Goal: Information Seeking & Learning: Compare options

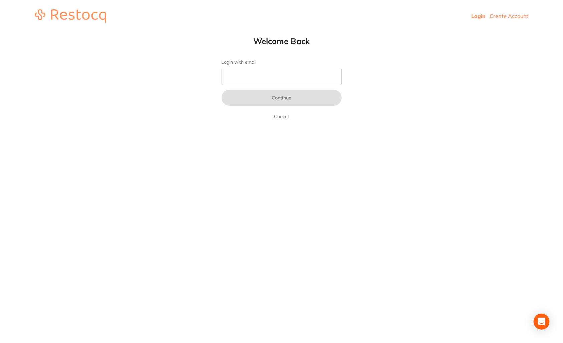
click at [261, 86] on form "Login with email Continue Cancel" at bounding box center [282, 89] width 120 height 61
click at [263, 76] on input "Login with email" at bounding box center [282, 76] width 120 height 17
type input "[EMAIL_ADDRESS][DOMAIN_NAME]"
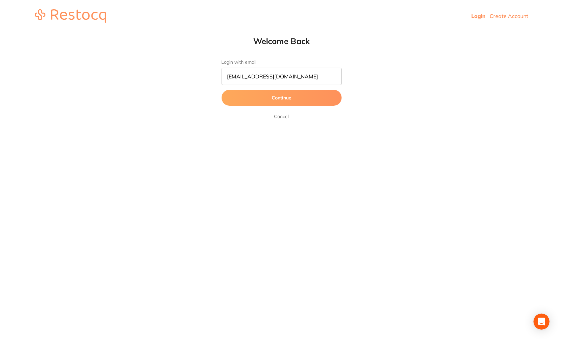
click at [275, 99] on button "Continue" at bounding box center [282, 98] width 120 height 16
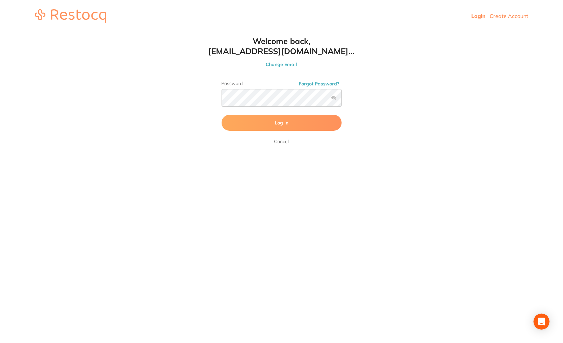
click at [310, 120] on button "Log In" at bounding box center [282, 123] width 120 height 16
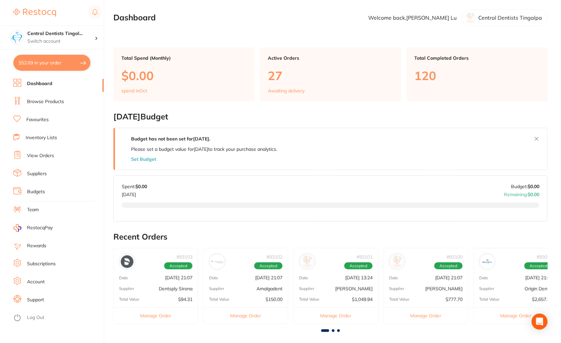
click at [70, 101] on li "Browse Products" at bounding box center [58, 102] width 90 height 10
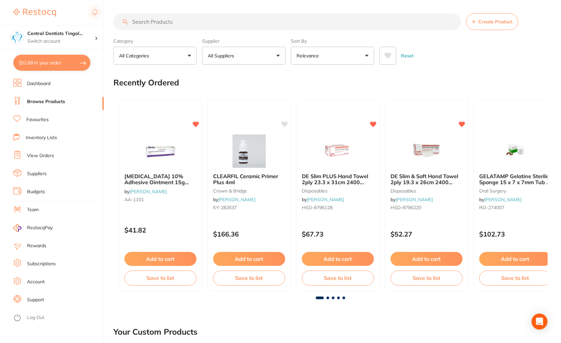
click at [174, 20] on input "search" at bounding box center [287, 21] width 348 height 17
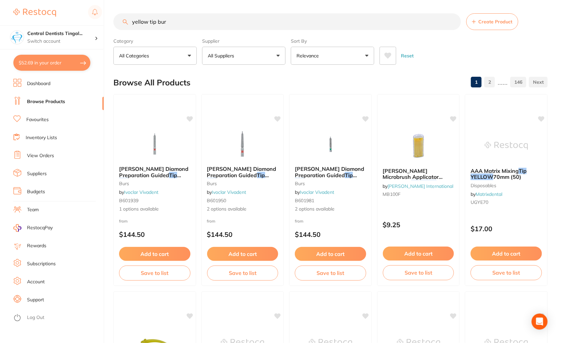
click at [162, 18] on input "yellow tip bur" at bounding box center [287, 21] width 348 height 17
drag, startPoint x: 150, startPoint y: 20, endPoint x: 104, endPoint y: 21, distance: 45.7
click at [104, 21] on div "$52.69 Central Dentists Tingal... Switch account Central Dentists Tingalpa Redl…" at bounding box center [280, 171] width 561 height 343
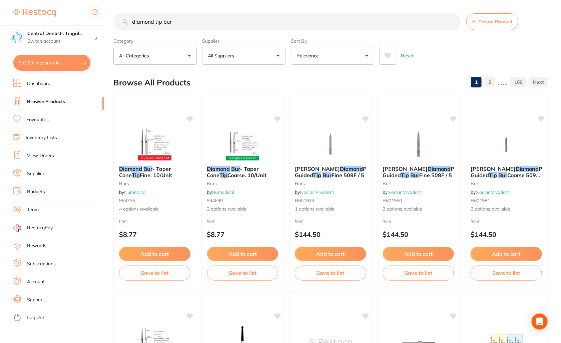
drag, startPoint x: 160, startPoint y: 170, endPoint x: 149, endPoint y: 174, distance: 11.6
click at [132, 176] on em "Tip" at bounding box center [136, 175] width 8 height 7
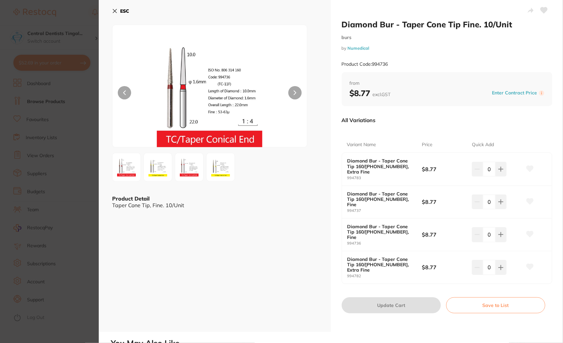
click at [296, 93] on button at bounding box center [294, 92] width 13 height 13
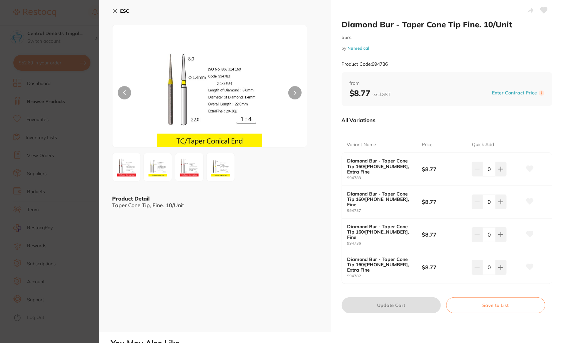
click at [296, 93] on button at bounding box center [294, 92] width 13 height 13
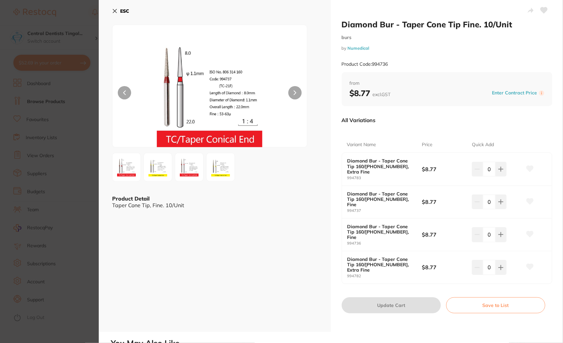
click at [75, 176] on section "Diamond Bur - Taper Cone Tip Fine. 10/Unit burs by Numedical Product Code: 9947…" at bounding box center [281, 171] width 563 height 343
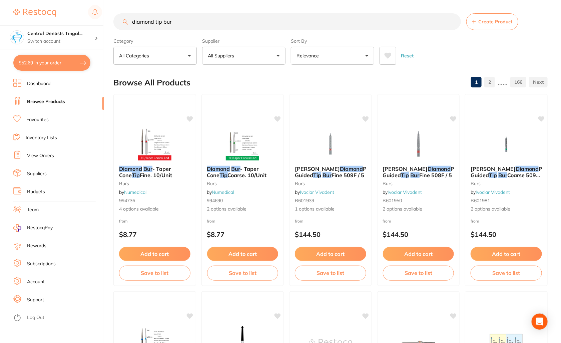
click at [154, 19] on input "diamond tip bur" at bounding box center [287, 21] width 348 height 17
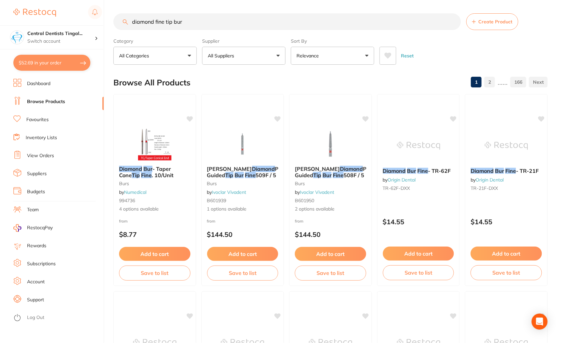
drag, startPoint x: 496, startPoint y: 166, endPoint x: 473, endPoint y: 170, distance: 22.7
click at [475, 169] on em "Diamond" at bounding box center [482, 171] width 23 height 7
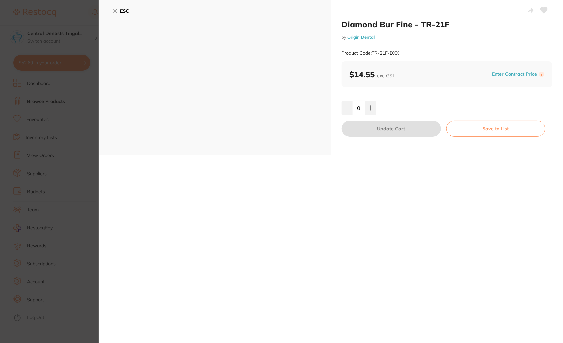
click at [114, 9] on icon at bounding box center [114, 10] width 5 height 5
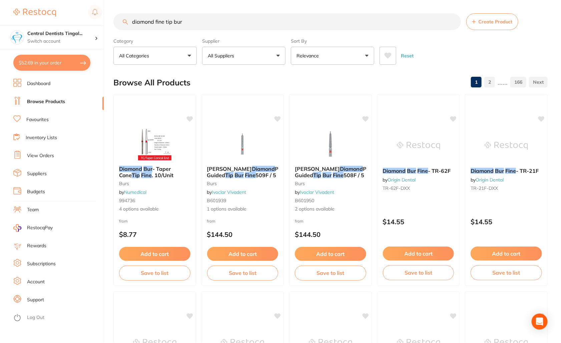
click at [164, 22] on input "diamond fine tip bur" at bounding box center [287, 21] width 348 height 17
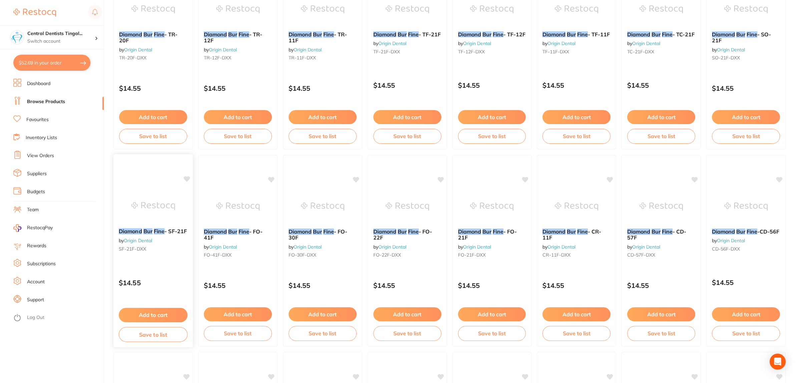
scroll to position [250, 0]
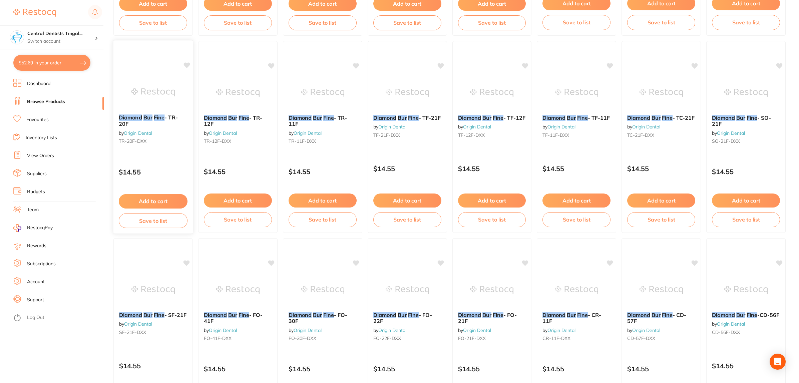
drag, startPoint x: 128, startPoint y: 123, endPoint x: 119, endPoint y: 119, distance: 9.3
click at [119, 119] on span "Diamond Bur Fine - TR-20F" at bounding box center [148, 120] width 59 height 13
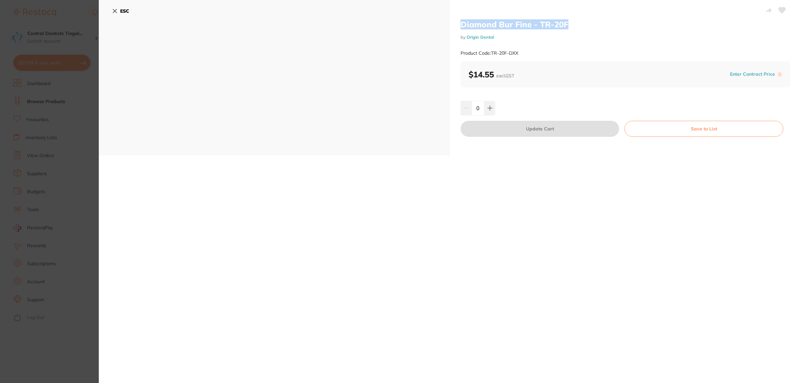
drag, startPoint x: 592, startPoint y: 26, endPoint x: 456, endPoint y: 19, distance: 135.7
click at [456, 19] on div "Diamond Bur Fine - TR-20F by Origin Dental Product Code: TR-20F-DXX $14.55 excl…" at bounding box center [625, 78] width 351 height 156
copy h2 "Diamond Bur Fine - TR-20F"
click at [67, 224] on section "Diamond Bur Fine - TR-20F by Origin Dental Product Code: TR-20F-DXX ESC Diamond…" at bounding box center [400, 191] width 801 height 383
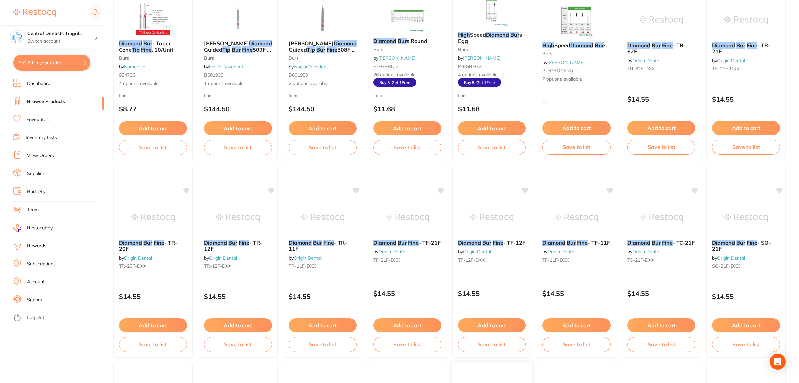
scroll to position [125, 0]
click at [486, 242] on em "Bur" at bounding box center [486, 242] width 9 height 7
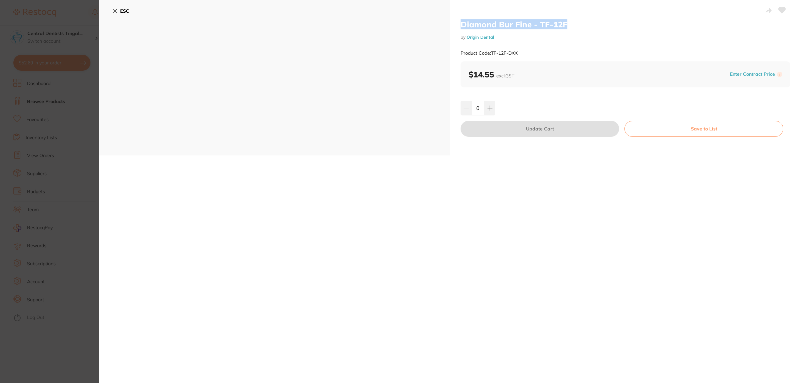
drag, startPoint x: 608, startPoint y: 16, endPoint x: 588, endPoint y: 29, distance: 24.5
click at [563, 29] on div "Diamond Bur Fine - TF-12F by Origin Dental Product Code: TF-12F-DXX $14.55 excl…" at bounding box center [625, 78] width 351 height 156
copy h2 "Diamond Bur Fine - TF-12F"
click at [64, 222] on section "Diamond Bur Fine - TF-12F by Origin Dental Product Code: TF-12F-DXX ESC Diamond…" at bounding box center [400, 191] width 801 height 383
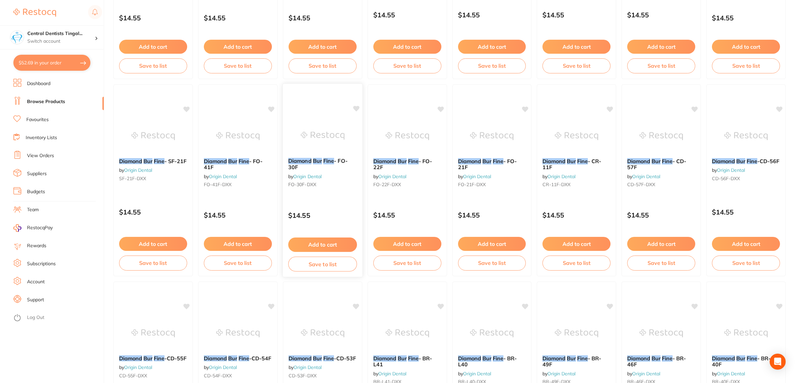
scroll to position [417, 0]
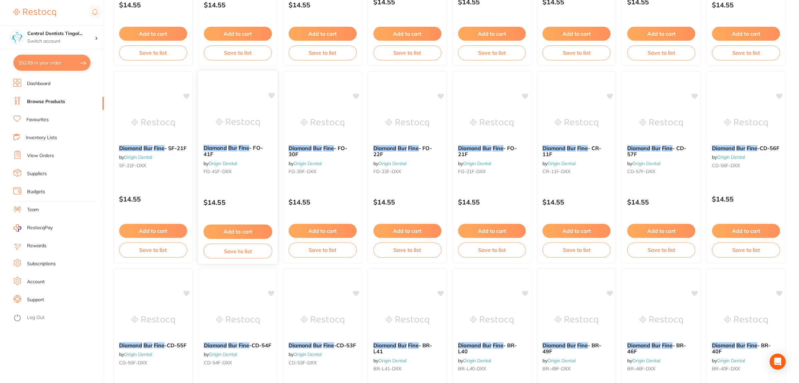
click at [229, 149] on em "Bur" at bounding box center [232, 148] width 9 height 7
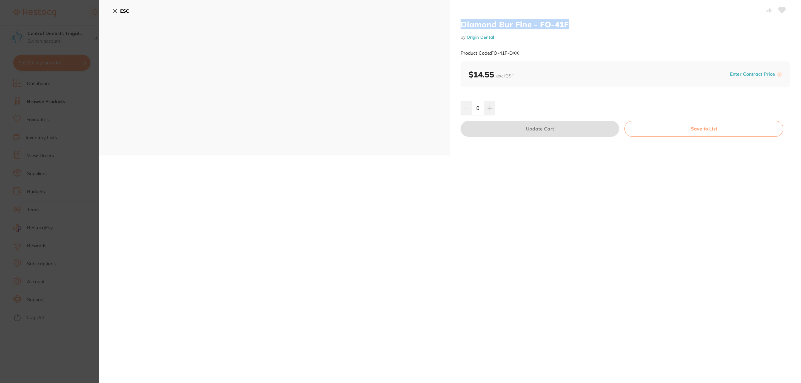
drag, startPoint x: 578, startPoint y: 25, endPoint x: 454, endPoint y: 27, distance: 123.9
click at [454, 27] on div "Diamond Bur Fine - FO-41F by Origin Dental Product Code: FO-41F-DXX $14.55 excl…" at bounding box center [625, 78] width 351 height 156
copy h2 "Diamond Bur Fine - FO-41F"
click at [113, 12] on icon at bounding box center [114, 10] width 5 height 5
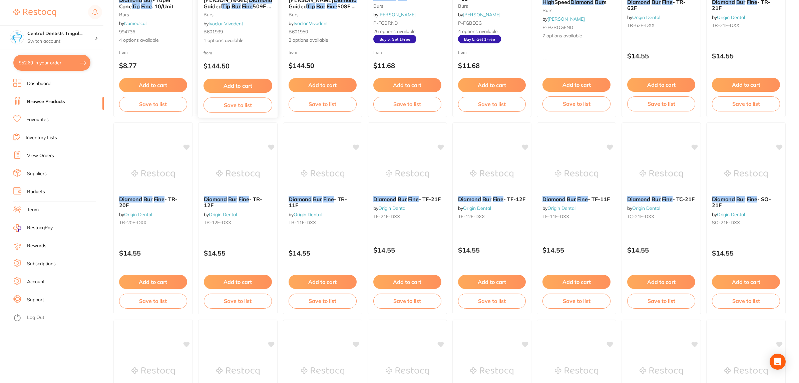
scroll to position [42, 0]
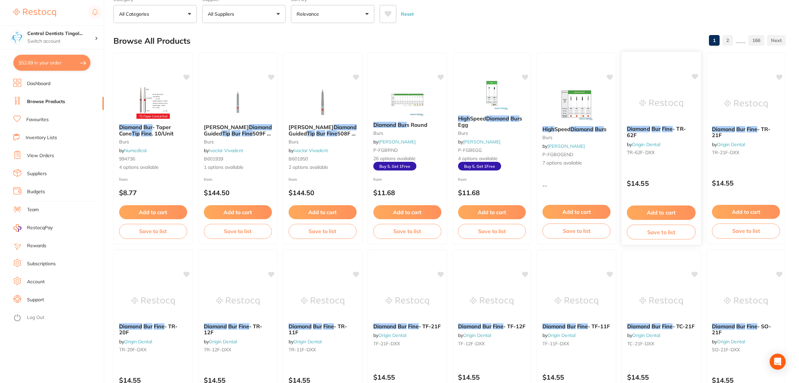
click at [563, 129] on span at bounding box center [661, 129] width 1 height 7
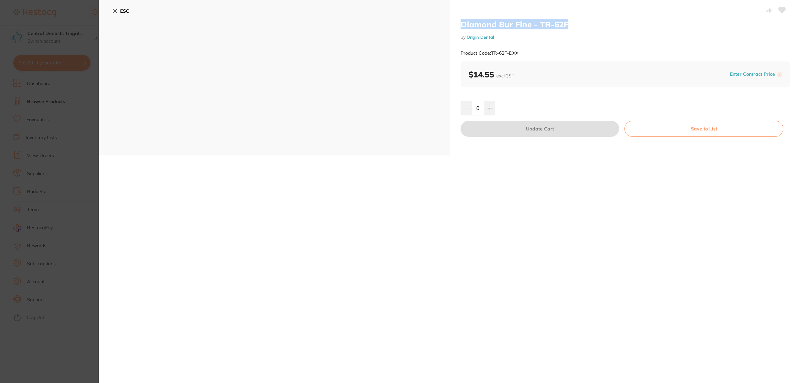
drag, startPoint x: 581, startPoint y: 25, endPoint x: 448, endPoint y: 24, distance: 132.9
click at [448, 24] on div "Diamond Bur Fine - TR-62F by Origin Dental Product Code: TR-62F-DXX ESC Diamond…" at bounding box center [450, 78] width 702 height 156
copy div "Diamond Bur Fine - TR-62F"
drag, startPoint x: 115, startPoint y: 13, endPoint x: 151, endPoint y: 47, distance: 50.0
click at [114, 13] on icon at bounding box center [114, 10] width 5 height 5
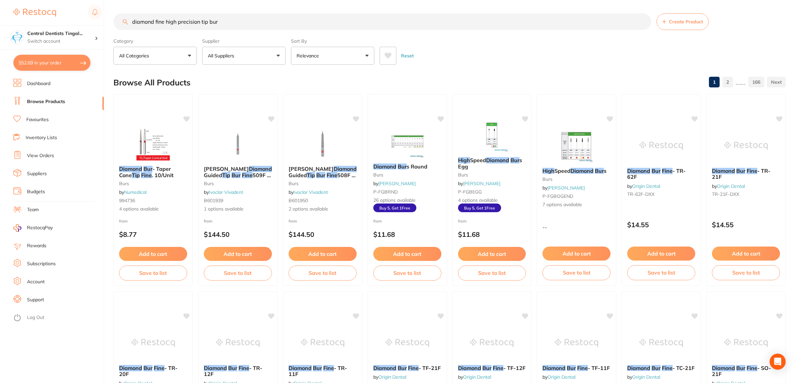
drag, startPoint x: 263, startPoint y: 20, endPoint x: 70, endPoint y: -3, distance: 194.0
click at [70, 0] on html "$52.69 Central Dentists Tingal... Switch account Central Dentists Tingalpa Redl…" at bounding box center [399, 191] width 799 height 383
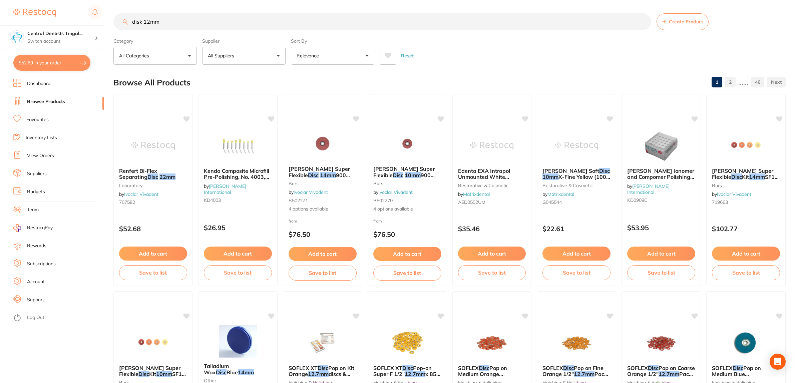
click at [148, 22] on input "disk 12mm" at bounding box center [382, 21] width 538 height 17
type input "disk 12.7mm"
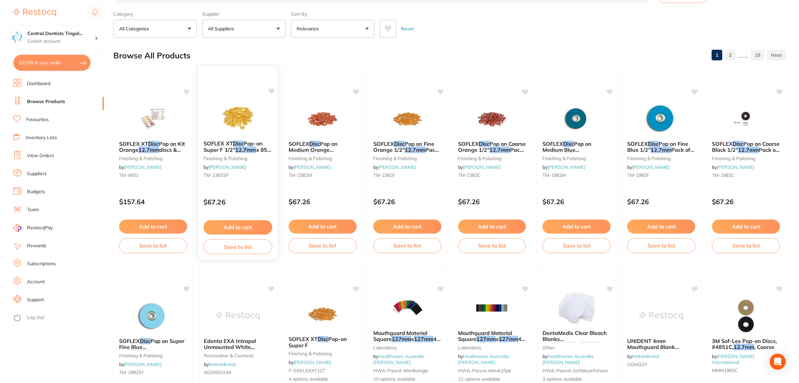
scroll to position [42, 0]
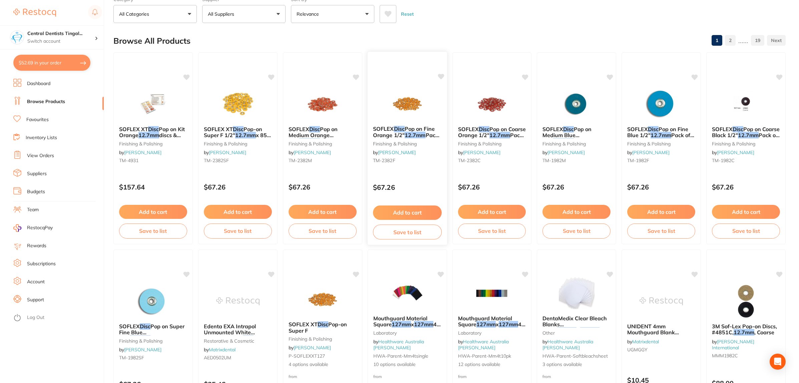
click at [389, 138] on span "Pop on Fine Orange 1/2"" at bounding box center [404, 132] width 62 height 13
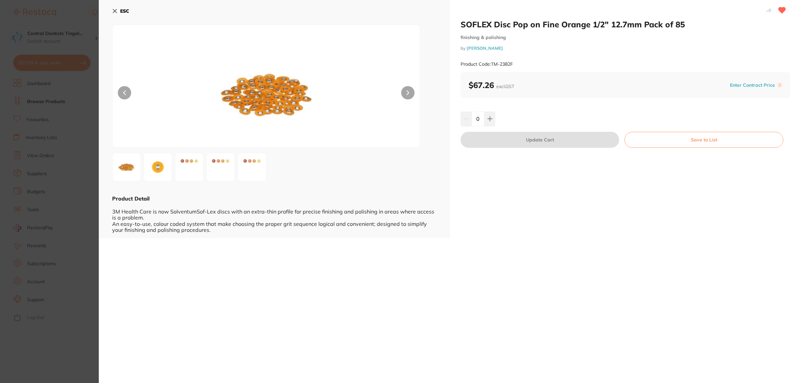
click at [24, 231] on section "SOFLEX Disc Pop on Fine Orange 1/2" 12.7mm Pack of 85 finishing & polishing by …" at bounding box center [400, 191] width 801 height 383
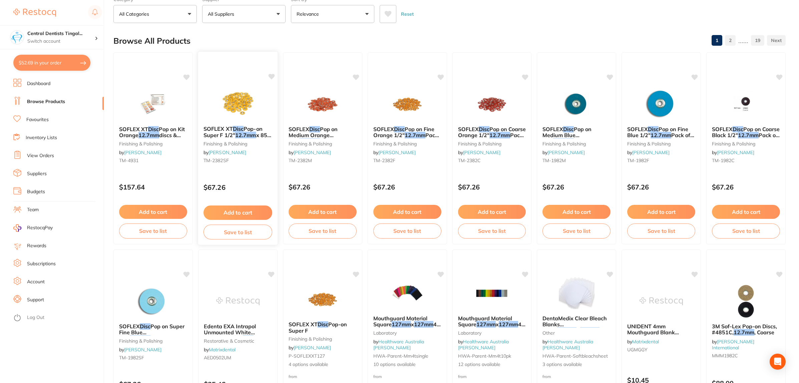
click at [251, 135] on em "12.7mm" at bounding box center [245, 135] width 21 height 7
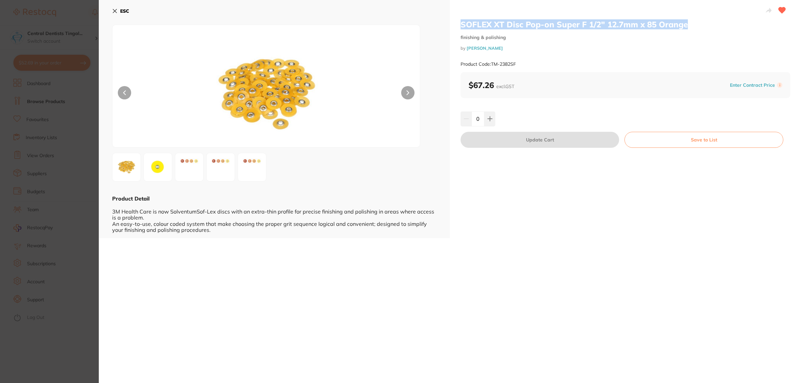
drag, startPoint x: 710, startPoint y: 22, endPoint x: 461, endPoint y: 26, distance: 248.7
click at [461, 26] on h2 "SOFLEX XT Disc Pop-on Super F 1/2" 12.7mm x 85 Orange" at bounding box center [626, 24] width 330 height 10
copy h2 "SOFLEX XT Disc Pop-on Super F 1/2" 12.7mm x 85 Orange"
click at [632, 259] on div "SOFLEX XT Disc Pop-on Super F 1/2" 12.7mm x 85 Orange finishing & polishing by …" at bounding box center [450, 191] width 702 height 383
drag, startPoint x: 526, startPoint y: 62, endPoint x: 454, endPoint y: 65, distance: 72.2
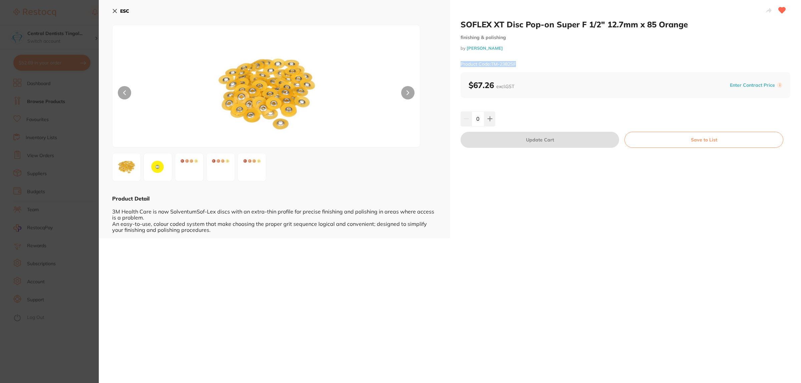
click at [455, 65] on div "SOFLEX XT Disc Pop-on Super F 1/2" 12.7mm x 85 Orange finishing & polishing by …" at bounding box center [625, 119] width 351 height 238
copy small "Product Code: TM-2382SF"
click at [553, 240] on div "SOFLEX XT Disc Pop-on Super F 1/2" 12.7mm x 85 Orange finishing & polishing by …" at bounding box center [450, 191] width 702 height 383
drag, startPoint x: 69, startPoint y: 182, endPoint x: 149, endPoint y: 193, distance: 80.4
click at [69, 182] on section "SOFLEX XT Disc Pop-on Super F 1/2" 12.7mm x 85 Orange finishing & polishing by …" at bounding box center [400, 191] width 801 height 383
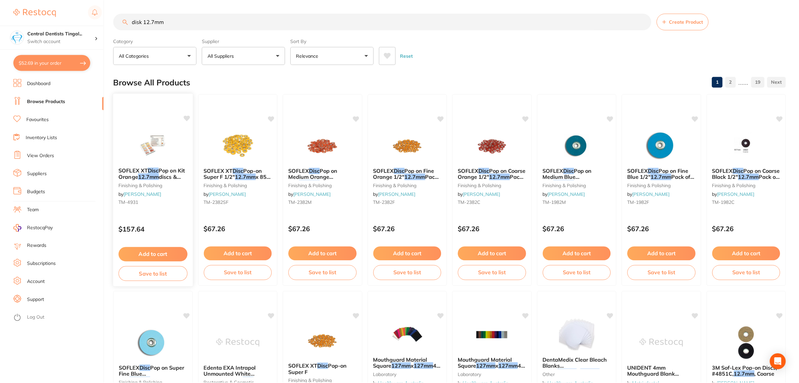
scroll to position [42, 0]
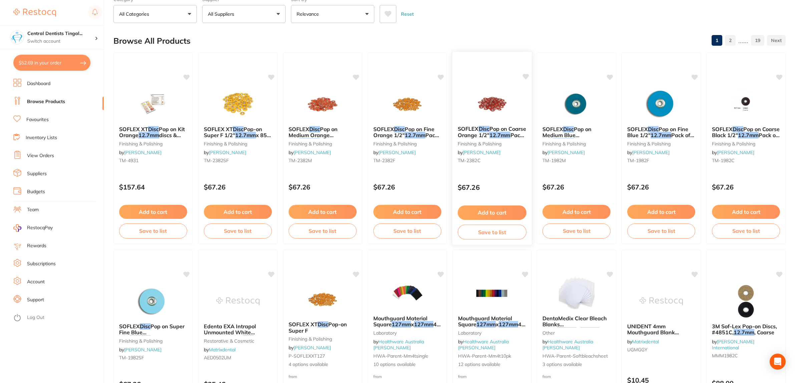
click at [502, 133] on span "Pop on Coarse Orange 1/2"" at bounding box center [492, 132] width 68 height 13
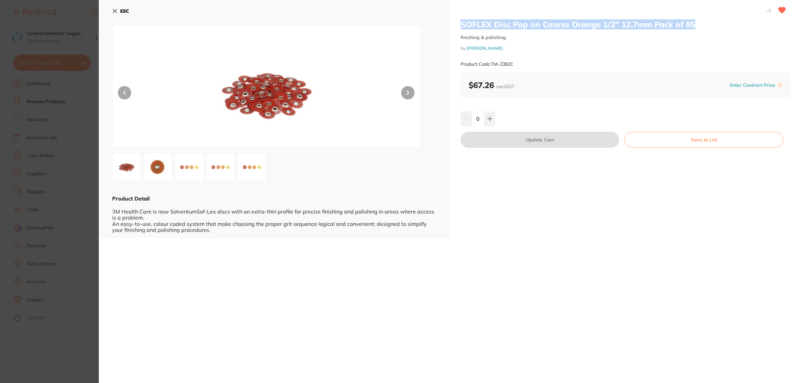
drag, startPoint x: 711, startPoint y: 25, endPoint x: 456, endPoint y: 21, distance: 255.1
click at [456, 21] on div "SOFLEX Disc Pop on Coarse Orange 1/2" 12.7mm Pack of 85 finishing & polishing b…" at bounding box center [625, 119] width 351 height 238
copy h2 "SOFLEX Disc Pop on Coarse Orange 1/2" 12.7mm Pack of 85"
drag, startPoint x: 528, startPoint y: 68, endPoint x: 458, endPoint y: 65, distance: 70.1
click at [458, 65] on div "SOFLEX Disc Pop on Coarse Orange 1/2" 12.7mm Pack of 85 finishing & polishing b…" at bounding box center [625, 119] width 351 height 238
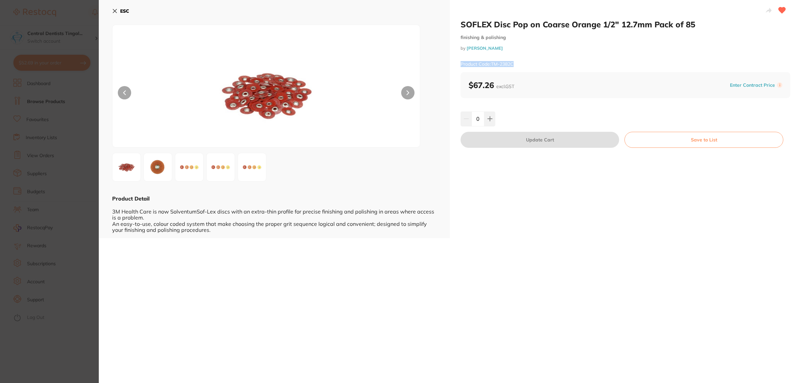
copy small "Product Code: TM-2382C"
click at [635, 194] on div "SOFLEX Disc Pop on Coarse Orange 1/2" 12.7mm Pack of 85 finishing & polishing b…" at bounding box center [625, 119] width 351 height 238
click at [39, 189] on section "SOFLEX Disc Pop on Coarse Orange 1/2" 12.7mm Pack of 85 finishing & polishing b…" at bounding box center [400, 191] width 801 height 383
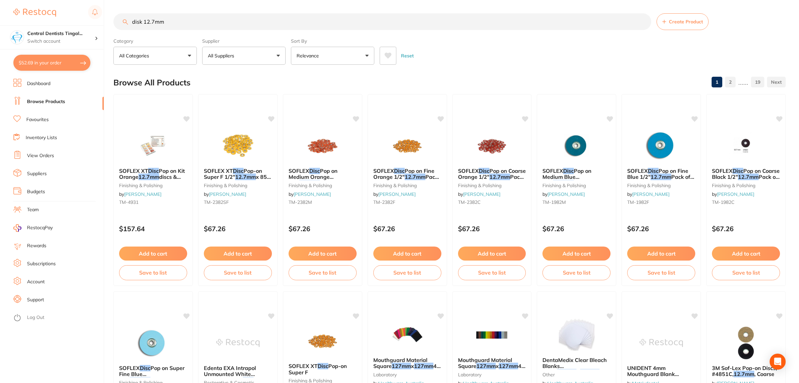
drag, startPoint x: 180, startPoint y: 17, endPoint x: 73, endPoint y: -2, distance: 108.6
click at [73, 0] on html "$52.69 Central Dentists Tingal... Switch account Central Dentists Tingalpa Redl…" at bounding box center [399, 191] width 799 height 383
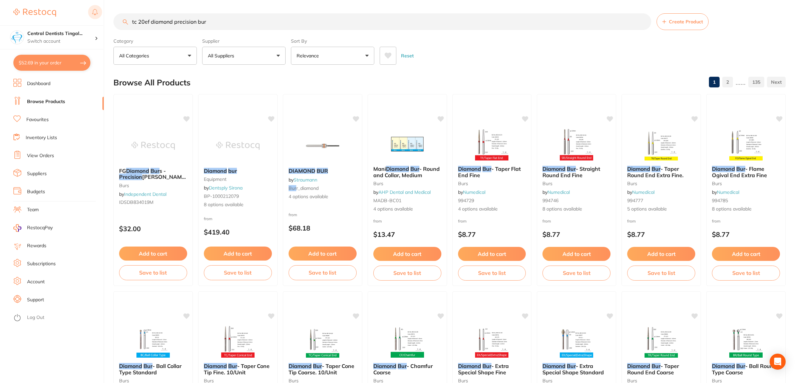
drag, startPoint x: 149, startPoint y: 22, endPoint x: 97, endPoint y: 19, distance: 51.8
click at [98, 19] on div "$52.69 Central Dentists Tingal... Switch account Central Dentists Tingalpa Redl…" at bounding box center [399, 191] width 799 height 383
click at [208, 24] on input "diamond precision bur" at bounding box center [382, 21] width 538 height 17
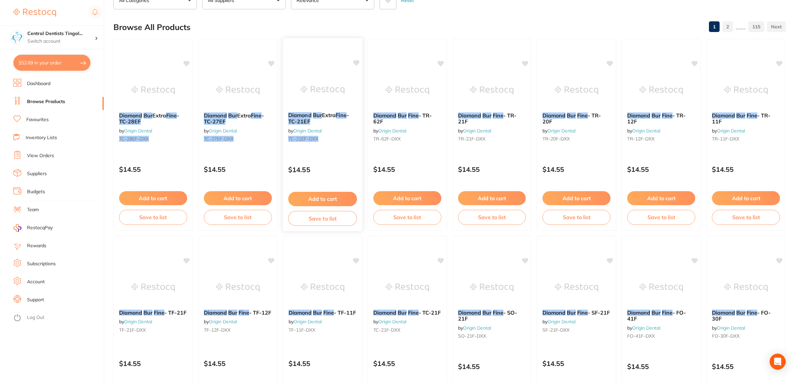
scroll to position [42, 0]
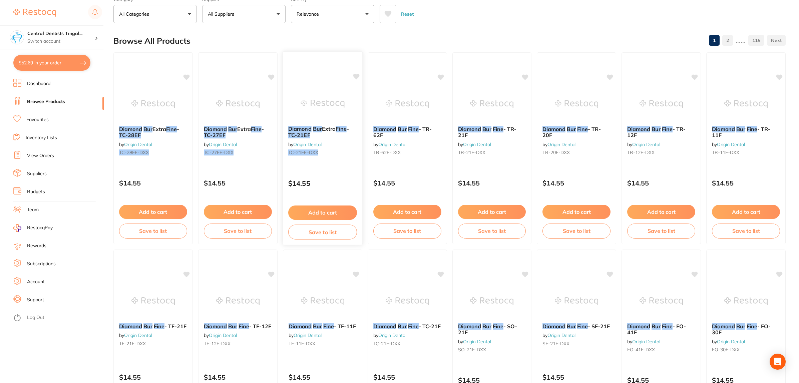
click at [351, 178] on div "$14.55" at bounding box center [322, 182] width 79 height 18
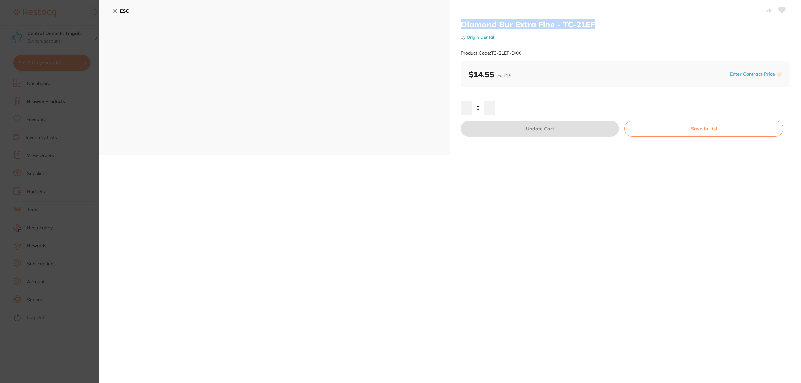
drag, startPoint x: 612, startPoint y: 24, endPoint x: 461, endPoint y: 22, distance: 150.9
click at [461, 22] on h2 "Diamond Bur Extra Fine - TC-21EF" at bounding box center [626, 24] width 330 height 10
copy h2 "Diamond Bur Extra Fine - TC-21EF"
click at [57, 147] on section "Diamond Bur Extra Fine - TC-21EF by Origin Dental Product Code: TC-21EF-DXX ESC…" at bounding box center [400, 191] width 801 height 383
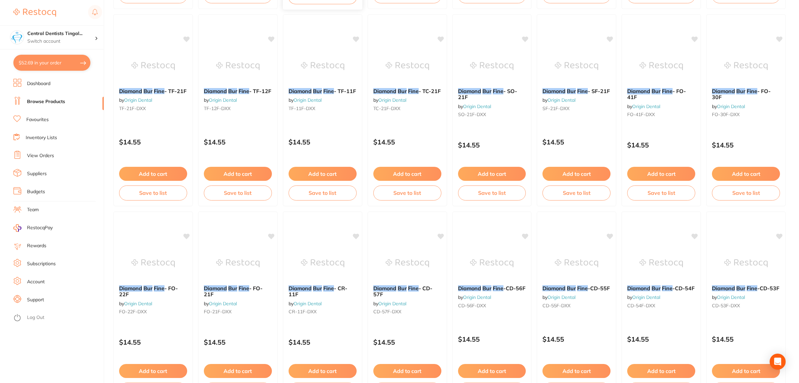
scroll to position [292, 0]
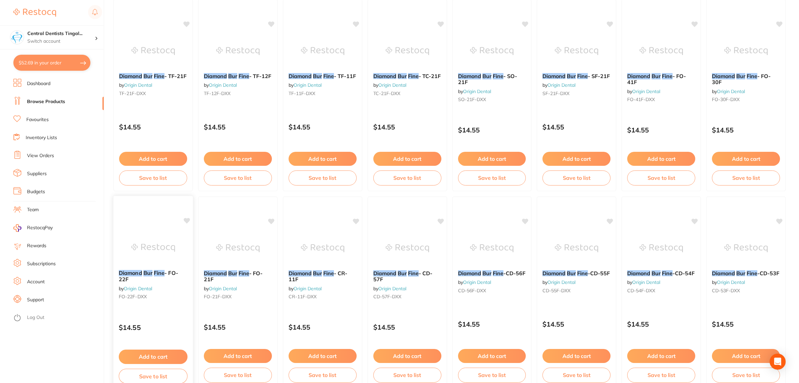
drag, startPoint x: 141, startPoint y: 279, endPoint x: 117, endPoint y: 274, distance: 24.1
click at [117, 274] on div "Diamond Bur Fine - FO-22F by Origin Dental FO-22F-DXX" at bounding box center [152, 286] width 79 height 43
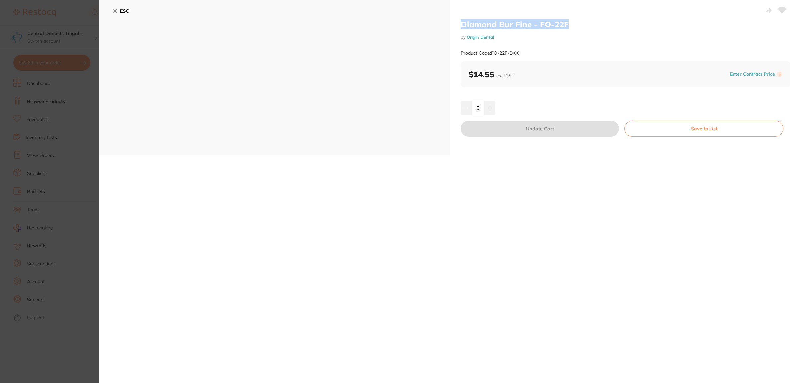
drag, startPoint x: 574, startPoint y: 27, endPoint x: 456, endPoint y: 26, distance: 118.8
click at [456, 26] on div "Diamond Bur Fine - FO-22F by Origin Dental Product Code: FO-22F-DXX $14.55 excl…" at bounding box center [625, 78] width 351 height 156
copy h2 "Diamond Bur Fine - FO-22F"
click at [54, 164] on section "Diamond Bur Fine - FO-22F by Origin Dental Product Code: FO-22F-DXX ESC Diamond…" at bounding box center [400, 191] width 801 height 383
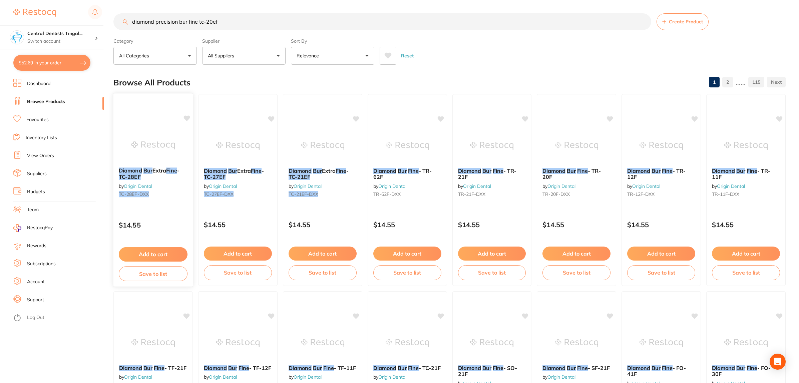
click at [176, 169] on em "Fine" at bounding box center [171, 170] width 11 height 7
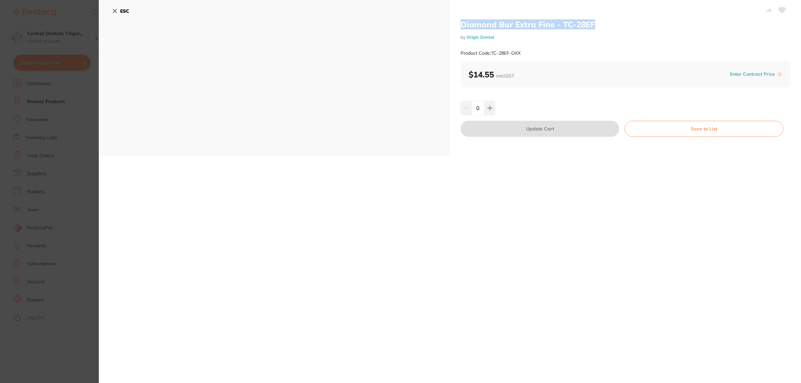
drag, startPoint x: 620, startPoint y: 27, endPoint x: 453, endPoint y: 22, distance: 166.6
click at [453, 22] on div "Diamond Bur Extra Fine - TC-28EF by Origin Dental Product Code: TC-28EF-DXX $14…" at bounding box center [625, 78] width 351 height 156
copy h2 "Diamond Bur Extra Fine - TC-28EF"
click at [58, 175] on section "Diamond Bur Extra Fine - TC-28EF by Origin Dental Product Code: TC-28EF-DXX ESC…" at bounding box center [400, 191] width 801 height 383
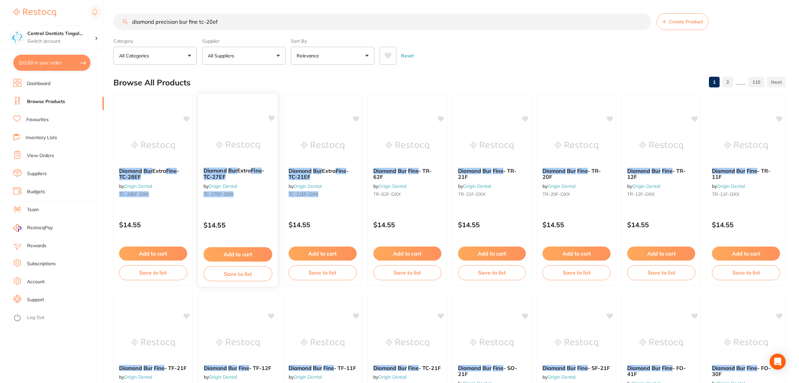
click at [254, 177] on b "Diamond Bur Extra Fine - TC-27EF" at bounding box center [238, 174] width 69 height 12
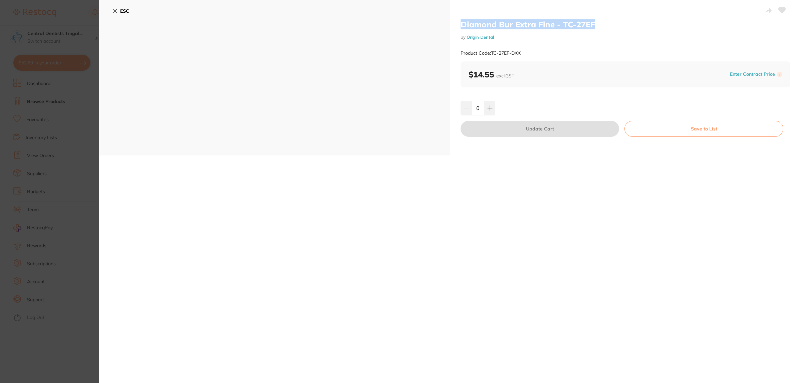
drag, startPoint x: 611, startPoint y: 27, endPoint x: 459, endPoint y: 27, distance: 152.2
click at [459, 27] on div "Diamond Bur Extra Fine - TC-27EF by Origin Dental Product Code: TC-27EF-DXX $14…" at bounding box center [625, 78] width 351 height 156
copy h2 "Diamond Bur Extra Fine - TC-27EF"
click at [40, 139] on section "Diamond Bur Extra Fine - TC-27EF by Origin Dental Product Code: TC-27EF-DXX ESC…" at bounding box center [400, 191] width 801 height 383
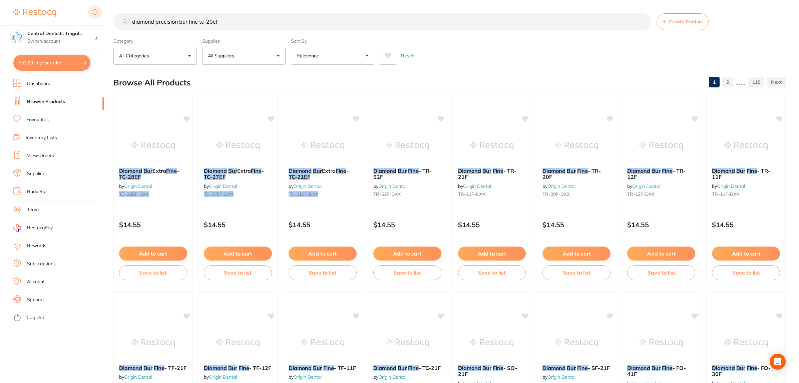
drag, startPoint x: 258, startPoint y: 17, endPoint x: 93, endPoint y: 13, distance: 164.6
click at [93, 13] on div "$52.69 Central Dentists Tingal... Switch account Central Dentists Tingalpa Redl…" at bounding box center [399, 191] width 799 height 383
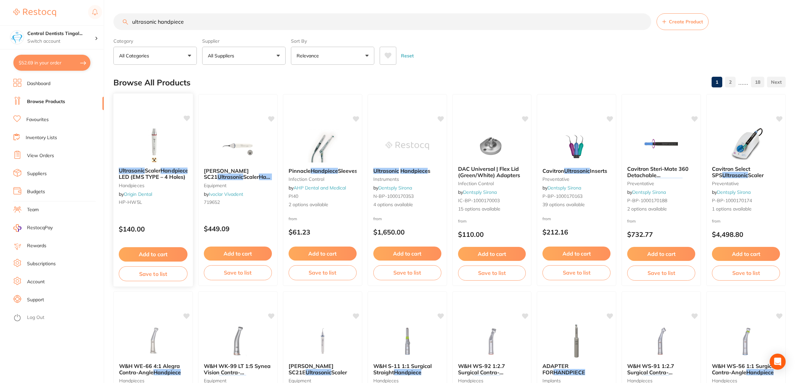
click at [144, 169] on em "Ultrasonic" at bounding box center [132, 170] width 26 height 7
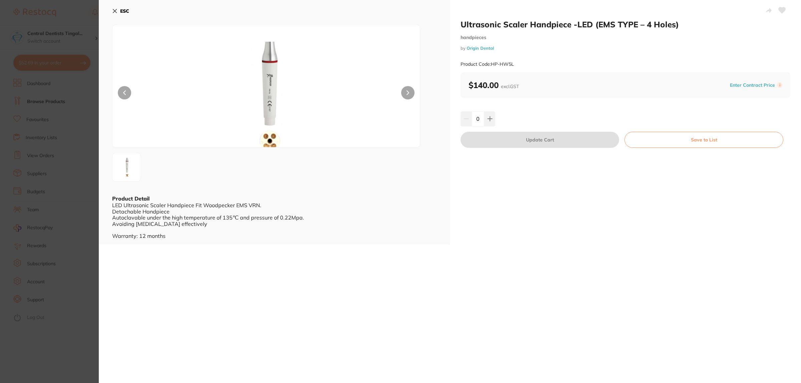
click at [234, 228] on div "LED Ultrasonic Scaler Handpiece Fit Woodpecker EMS VRN. Detachable Handpiece Au…" at bounding box center [274, 220] width 324 height 37
drag, startPoint x: 700, startPoint y: 28, endPoint x: 457, endPoint y: 20, distance: 243.1
click at [457, 20] on div "Ultrasonic Scaler Handpiece -LED (EMS TYPE – 4 Holes) handpieces by Origin Dent…" at bounding box center [625, 122] width 351 height 245
copy h2 "Ultrasonic Scaler Handpiece -LED (EMS TYPE – 4 Holes)"
drag, startPoint x: 522, startPoint y: 62, endPoint x: 456, endPoint y: 63, distance: 65.8
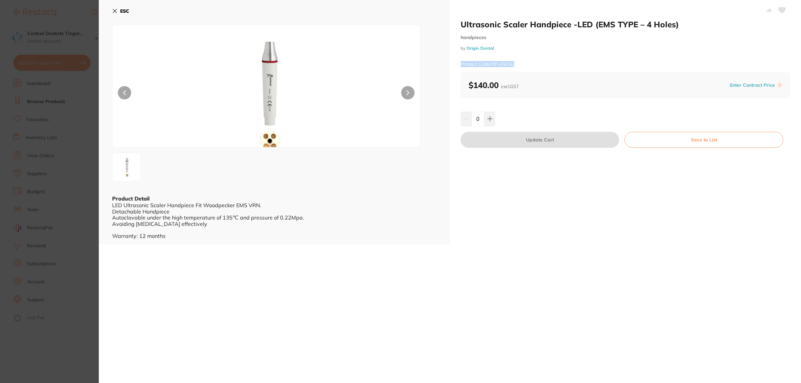
click at [456, 63] on div "Ultrasonic Scaler Handpiece -LED (EMS TYPE – 4 Holes) handpieces by Origin Dent…" at bounding box center [625, 122] width 351 height 245
copy small "Product Code: HP-HW5L"
click at [692, 266] on div "Ultrasonic Scaler Handpiece -LED (EMS TYPE – 4 Holes) handpieces by Origin Dent…" at bounding box center [450, 191] width 702 height 383
click at [81, 96] on section "Ultrasonic Scaler Handpiece -LED (EMS TYPE – 4 Holes) handpieces by Origin Dent…" at bounding box center [400, 191] width 801 height 383
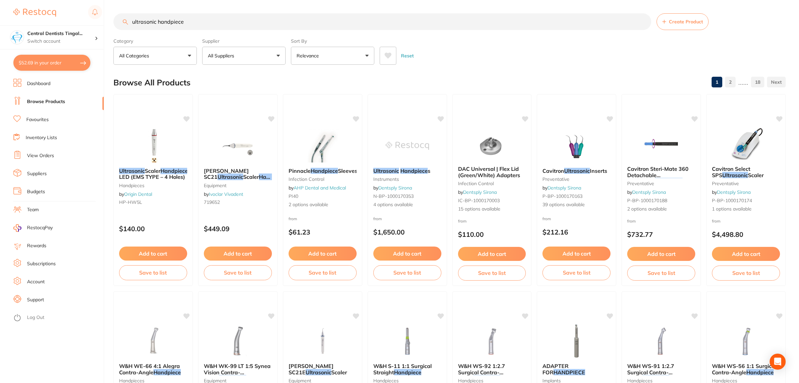
drag, startPoint x: 175, startPoint y: 3, endPoint x: 66, endPoint y: -9, distance: 109.1
click at [66, 0] on html "$52.69 Central Dentists Tingal... Switch account Central Dentists Tingalpa Redl…" at bounding box center [399, 191] width 799 height 383
click at [86, 345] on ul "Dashboard Browse Products Favourites Inventory Lists View Orders Suppliers Budg…" at bounding box center [58, 231] width 90 height 304
drag, startPoint x: 203, startPoint y: 19, endPoint x: 98, endPoint y: 12, distance: 105.4
click at [103, 15] on div "$52.69 Central Dentists Tingal... Switch account Central Dentists Tingalpa Redl…" at bounding box center [399, 191] width 799 height 383
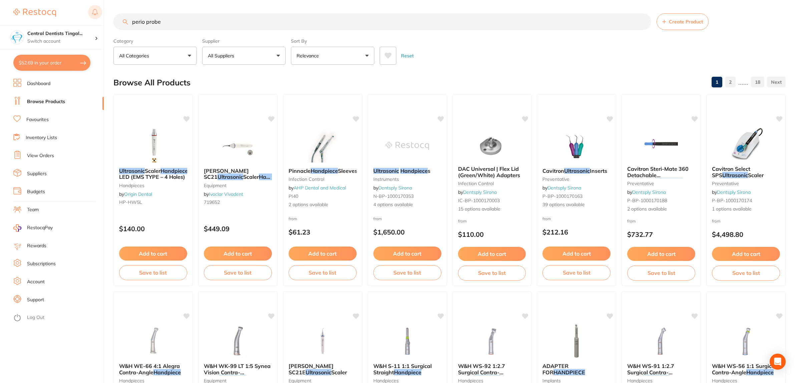
type input "perio probe"
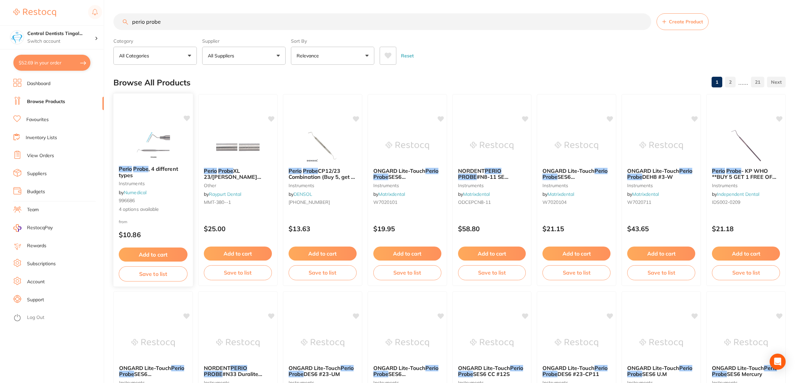
click at [164, 168] on span ", 4 different types" at bounding box center [148, 172] width 59 height 13
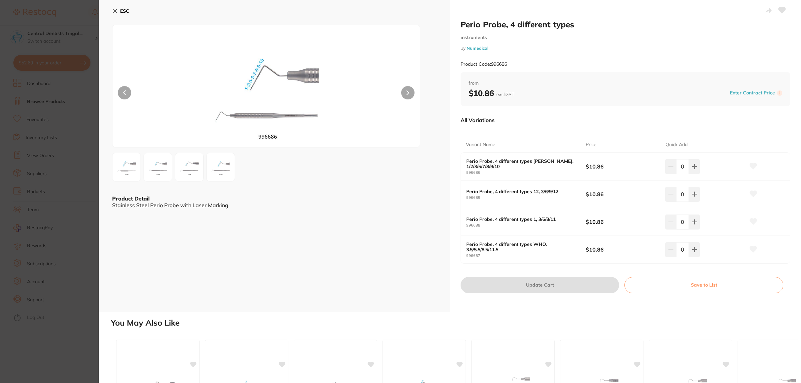
click at [159, 175] on img at bounding box center [158, 167] width 24 height 24
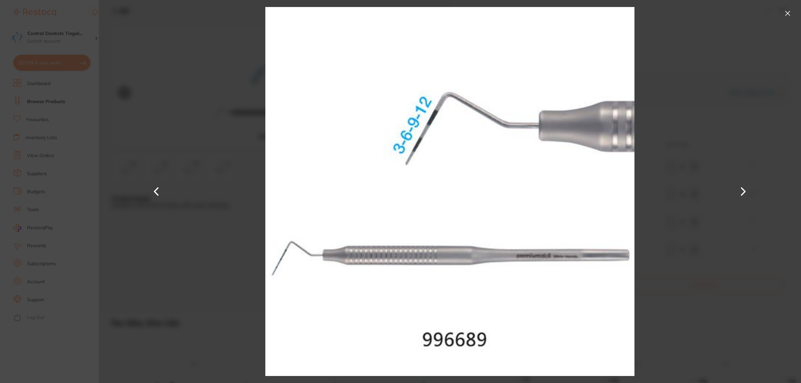
click at [653, 245] on div at bounding box center [450, 191] width 702 height 383
click at [745, 191] on button at bounding box center [743, 192] width 16 height 192
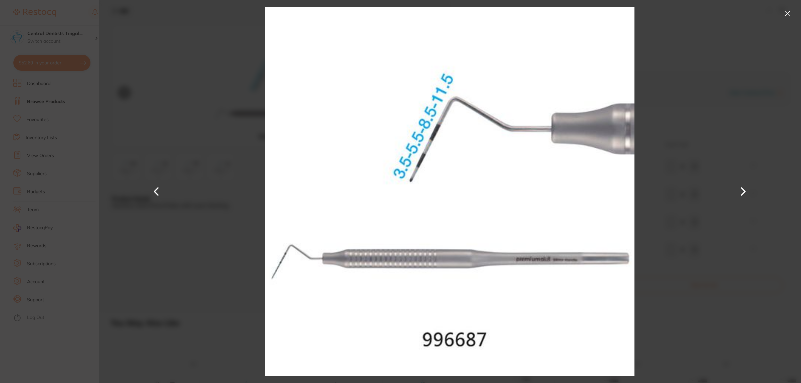
click at [745, 191] on button at bounding box center [743, 192] width 16 height 192
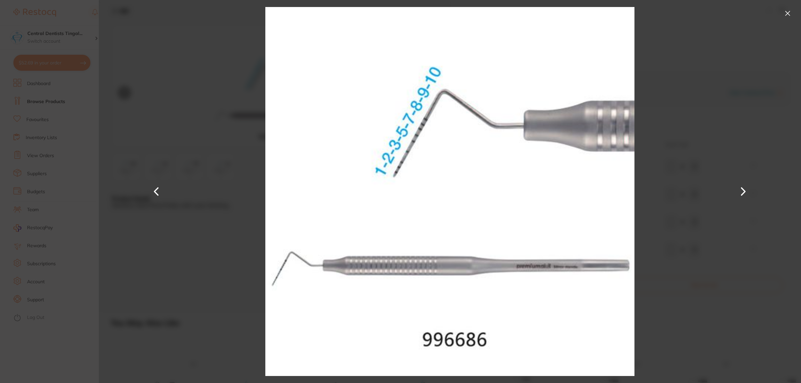
click at [785, 12] on button at bounding box center [787, 13] width 11 height 11
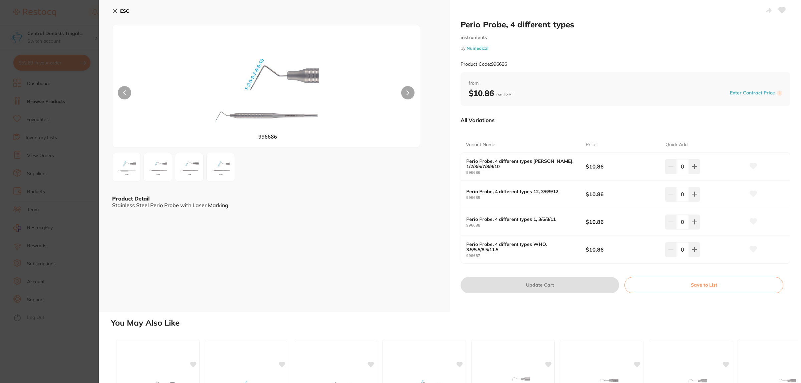
click at [372, 206] on div "Stainless Steel Perio Probe with Laser Marking." at bounding box center [274, 205] width 324 height 6
click at [118, 12] on button "ESC" at bounding box center [120, 10] width 17 height 11
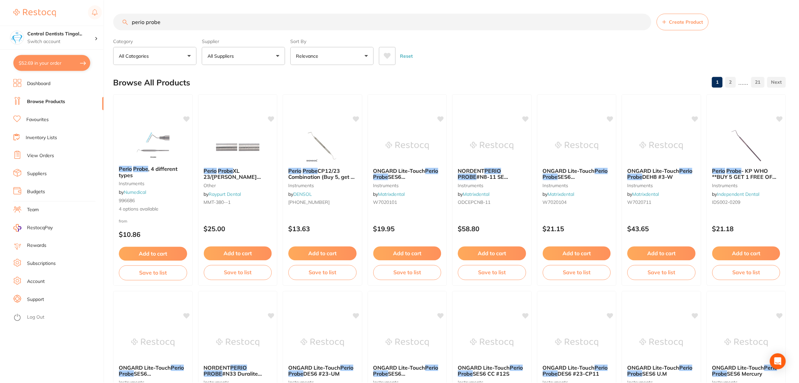
scroll to position [4, 0]
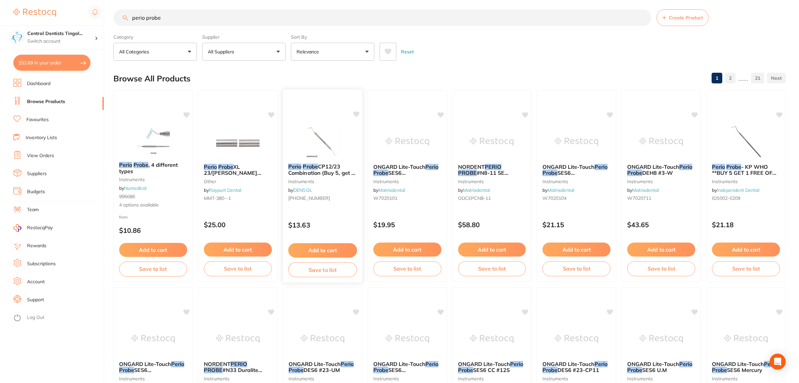
click at [328, 165] on span "CP12/23 Combination (Buy 5, get 1 free)" at bounding box center [321, 172] width 67 height 19
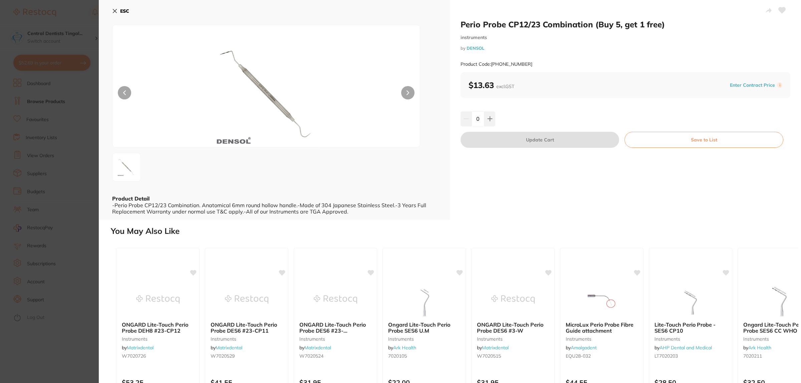
click at [228, 60] on img at bounding box center [266, 94] width 185 height 105
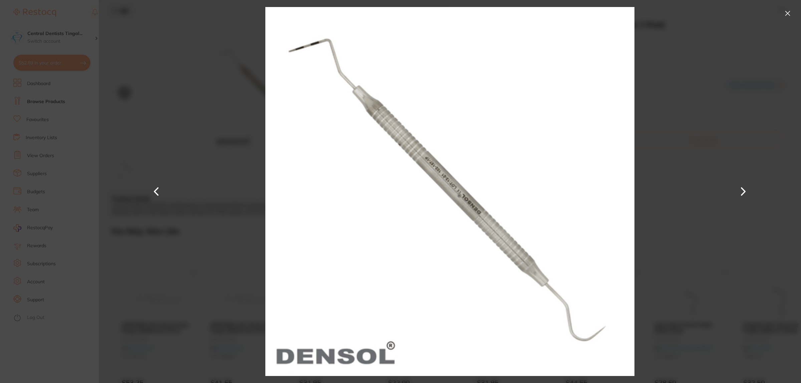
click at [789, 14] on button at bounding box center [787, 13] width 11 height 11
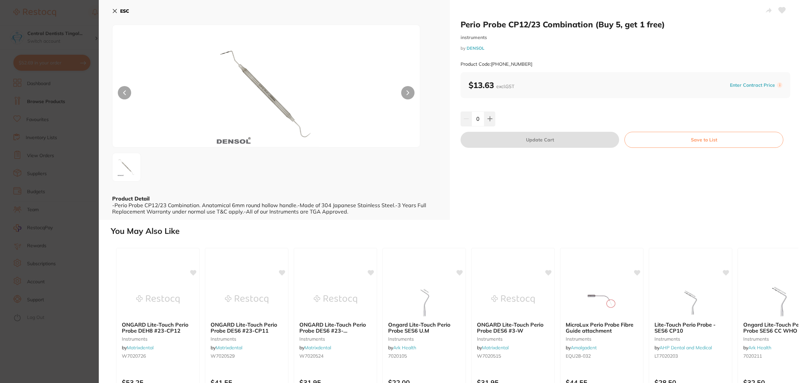
click at [73, 138] on section "Perio Probe CP12/23 Combination (Buy 5, get 1 free) instruments by DENSOL Produ…" at bounding box center [400, 191] width 801 height 383
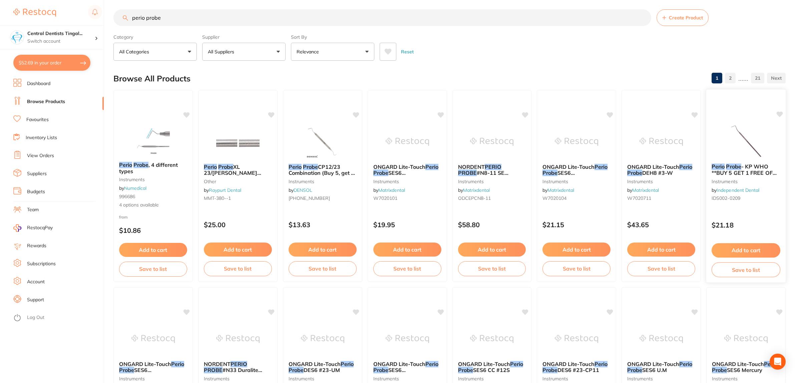
click at [743, 173] on span "- KP WHO **BUY 5 GET 1 FREE OF THE SAME**" at bounding box center [744, 172] width 65 height 19
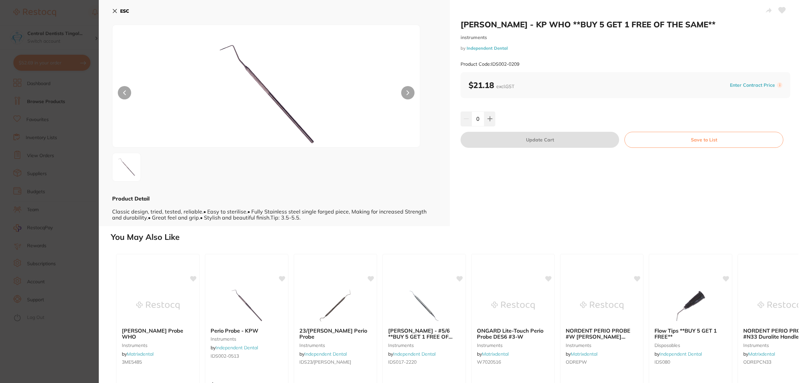
click at [229, 50] on img at bounding box center [266, 94] width 185 height 105
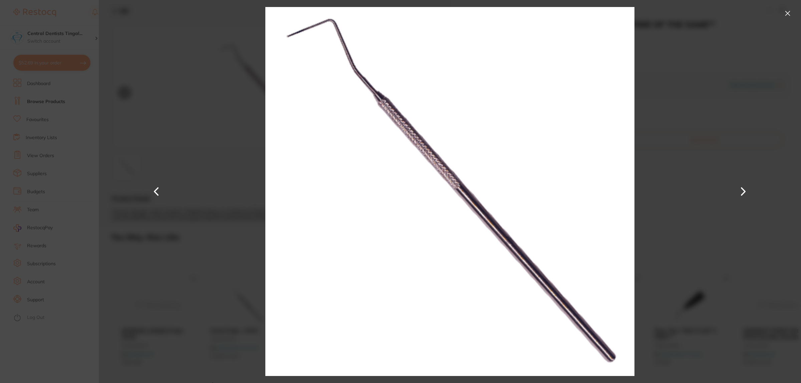
click at [229, 50] on div at bounding box center [450, 191] width 702 height 383
click at [785, 14] on button at bounding box center [787, 13] width 11 height 11
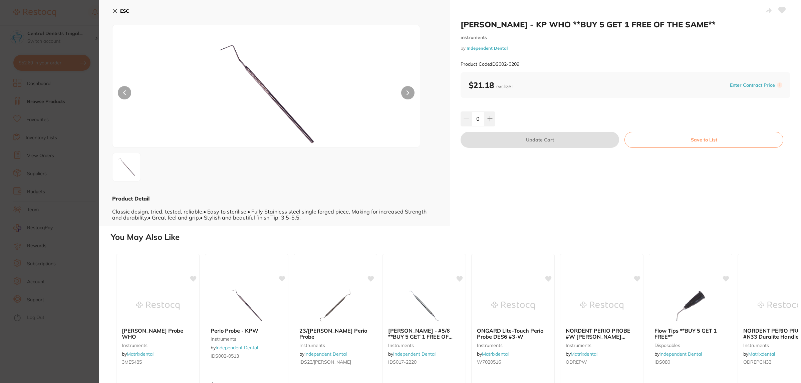
click at [112, 8] on icon at bounding box center [114, 10] width 5 height 5
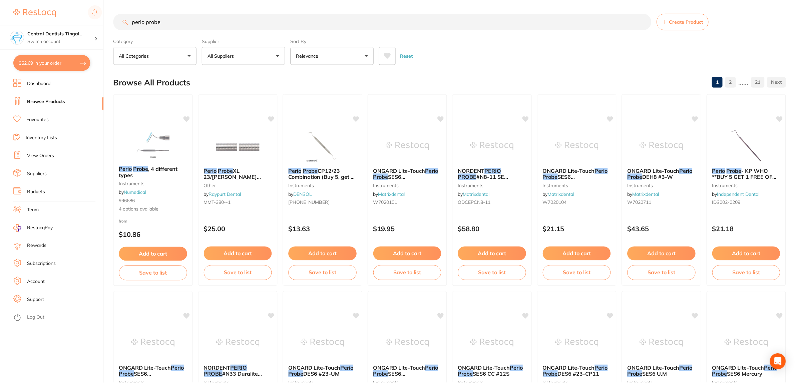
scroll to position [4, 0]
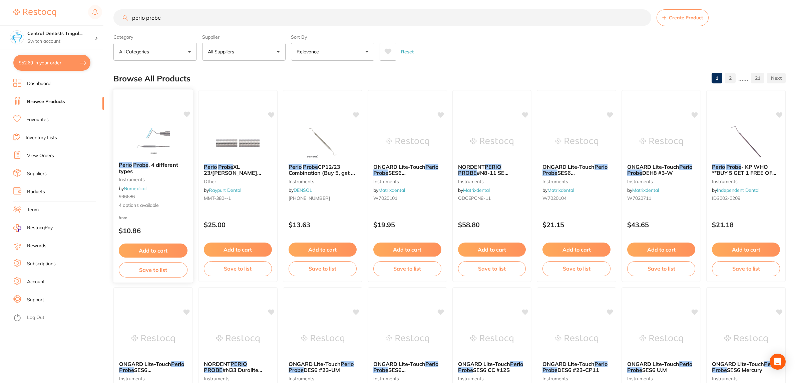
click at [167, 169] on b "Perio Probe , 4 different types" at bounding box center [153, 168] width 69 height 12
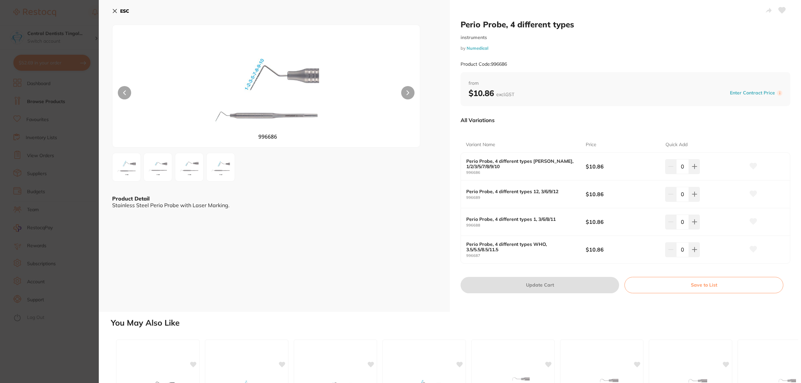
click at [231, 170] on img at bounding box center [221, 167] width 24 height 24
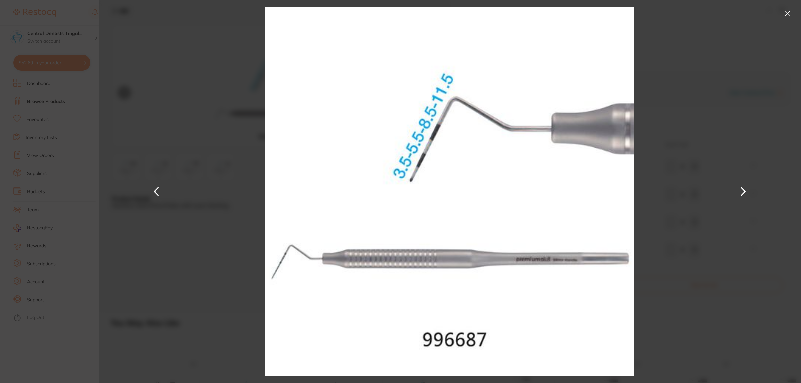
click at [162, 191] on button at bounding box center [157, 192] width 16 height 192
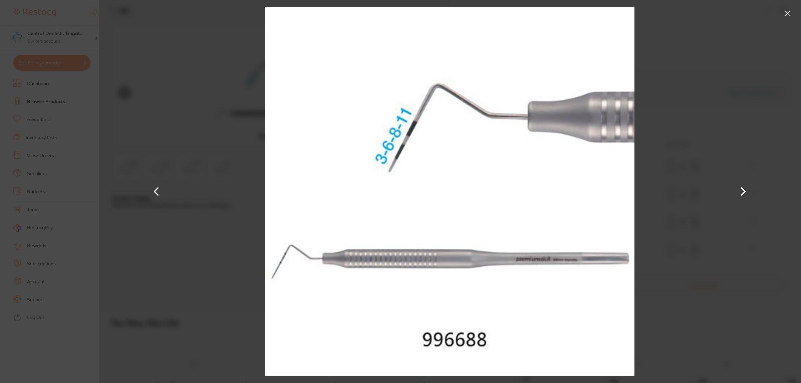
click at [162, 191] on button at bounding box center [157, 192] width 16 height 192
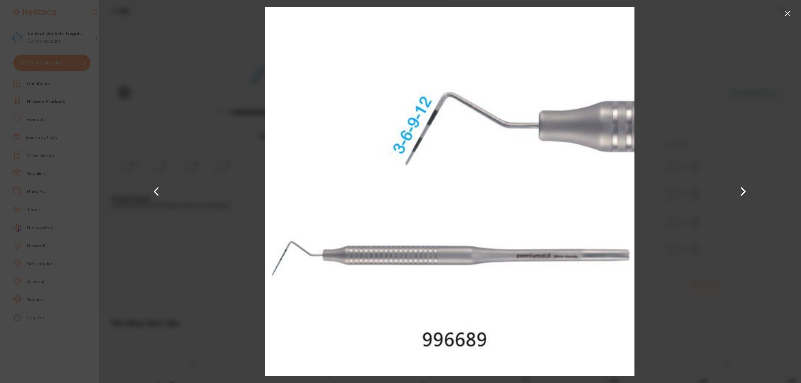
click at [162, 191] on button at bounding box center [157, 192] width 16 height 192
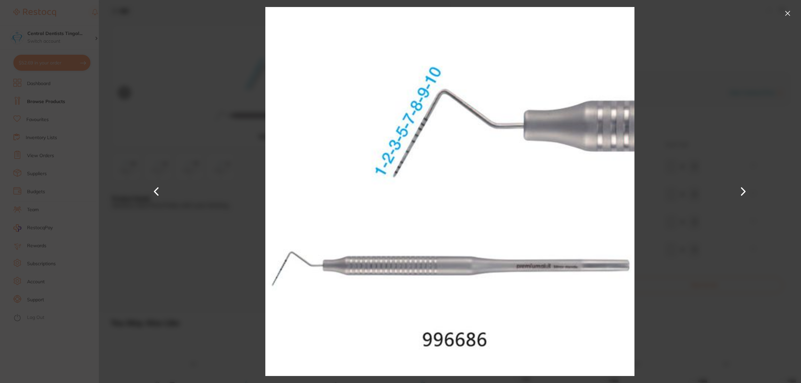
click at [740, 193] on button at bounding box center [743, 192] width 16 height 192
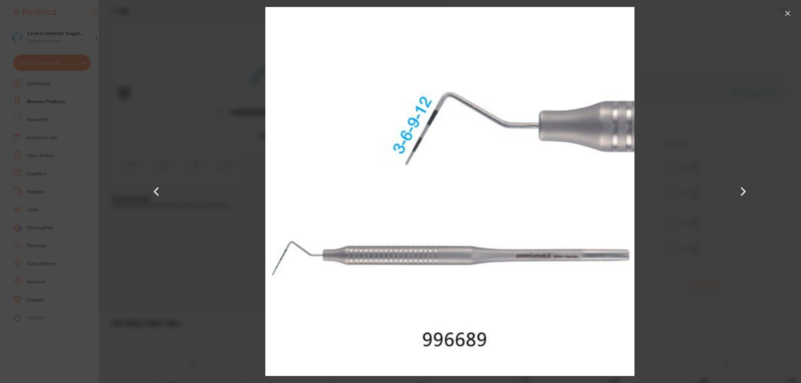
click at [740, 193] on button at bounding box center [743, 192] width 16 height 192
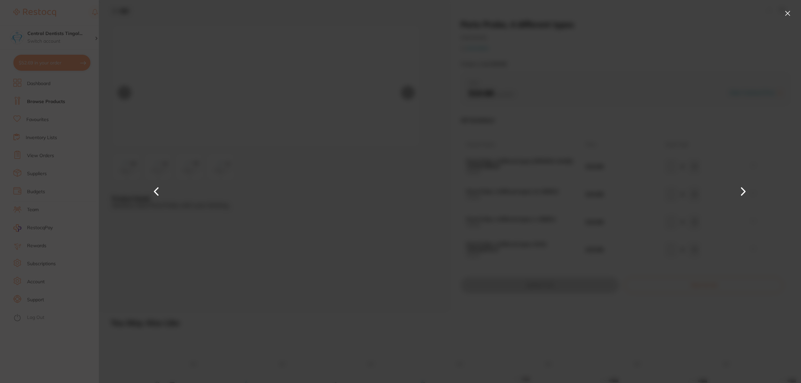
click at [740, 193] on button at bounding box center [743, 192] width 16 height 192
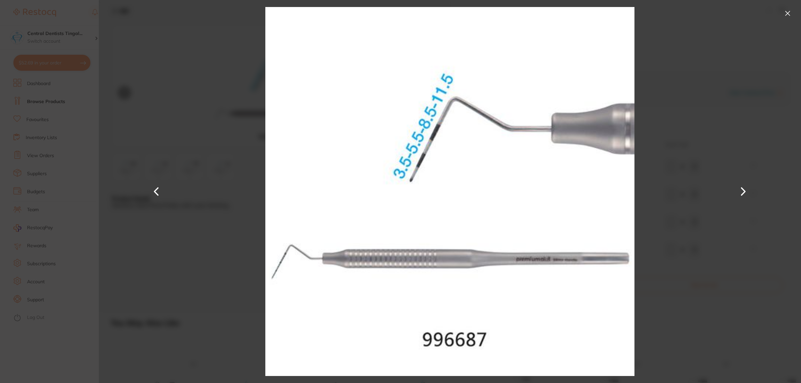
click at [740, 193] on button at bounding box center [743, 192] width 16 height 192
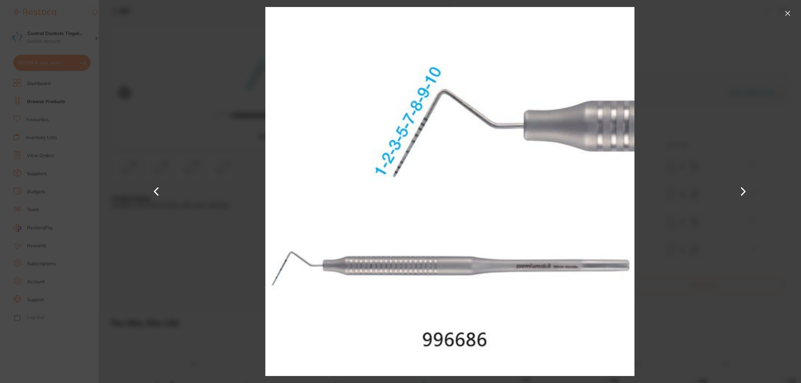
click at [745, 192] on button at bounding box center [743, 192] width 16 height 192
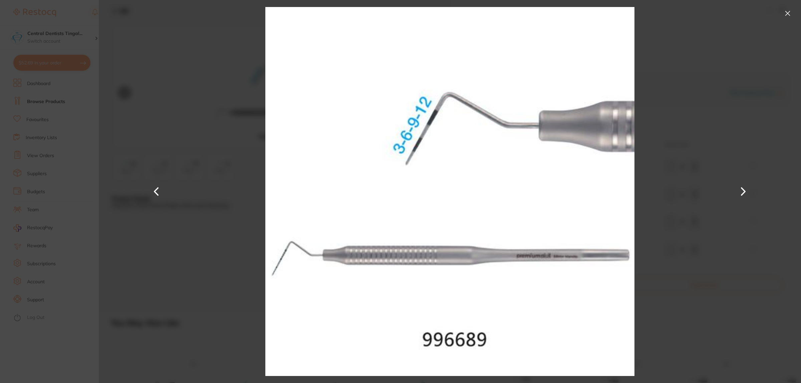
click at [745, 192] on button at bounding box center [743, 192] width 16 height 192
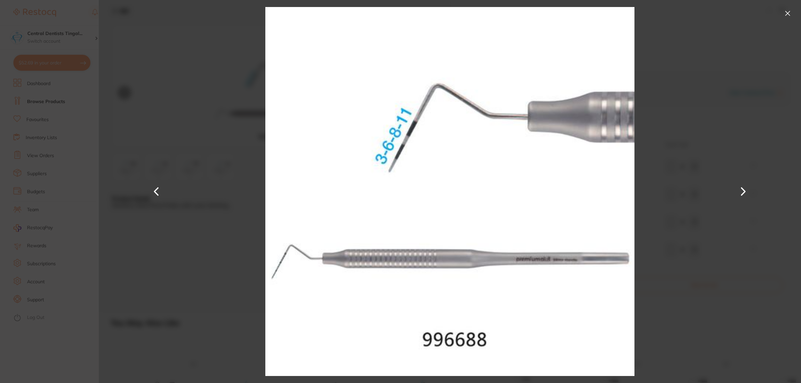
click at [745, 192] on button at bounding box center [743, 192] width 16 height 192
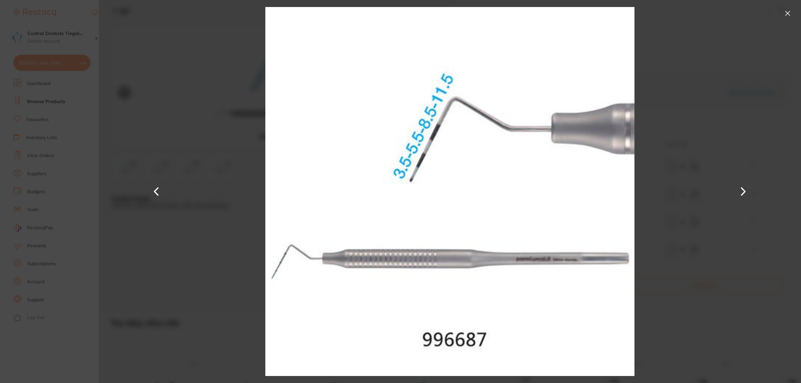
click at [745, 192] on button at bounding box center [743, 192] width 16 height 192
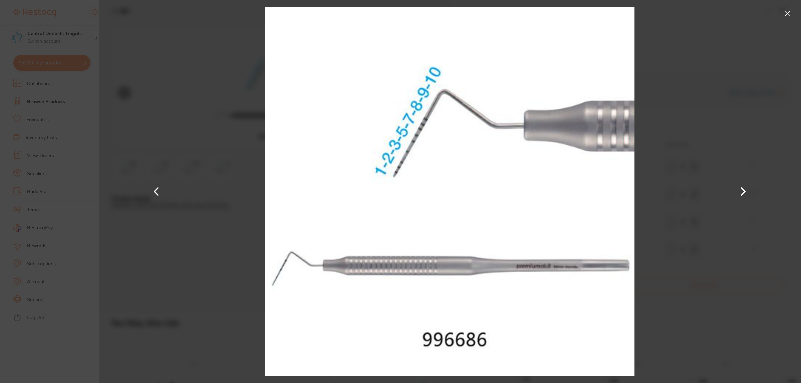
click at [749, 191] on button at bounding box center [743, 192] width 16 height 192
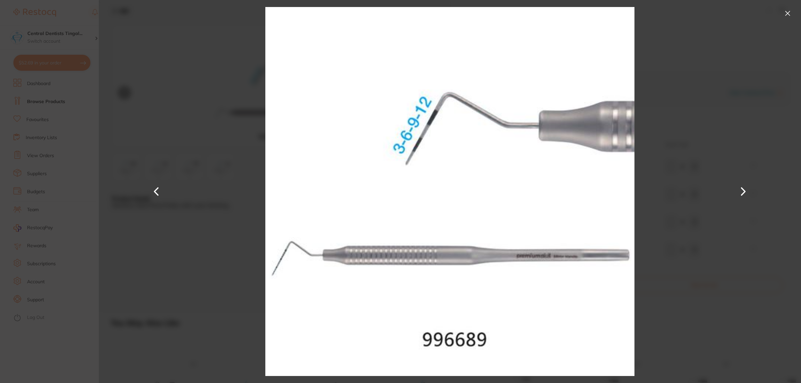
click at [750, 191] on button at bounding box center [743, 192] width 16 height 192
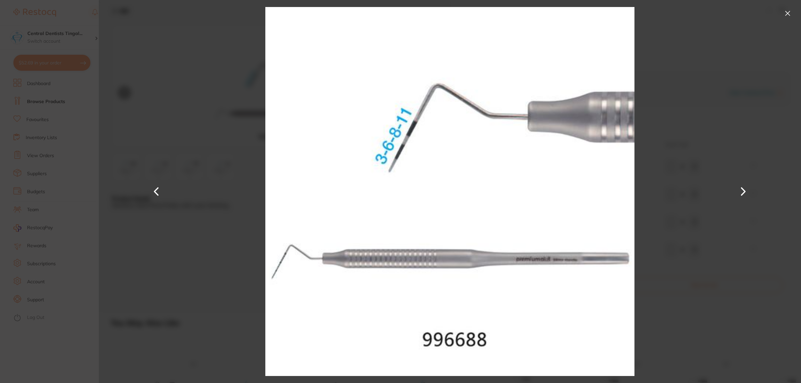
click at [750, 191] on button at bounding box center [743, 192] width 16 height 192
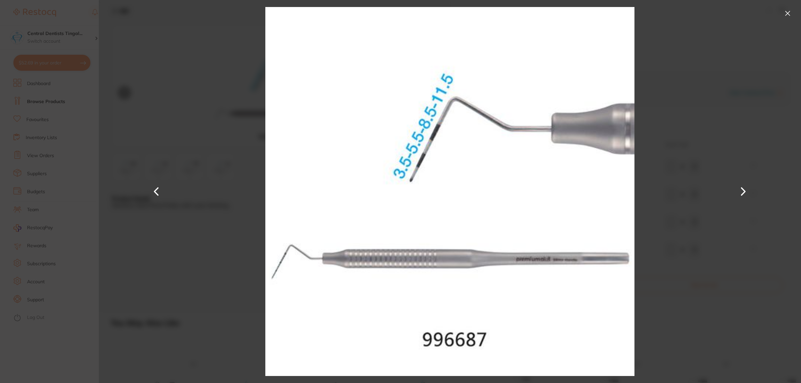
click at [750, 191] on button at bounding box center [743, 192] width 16 height 192
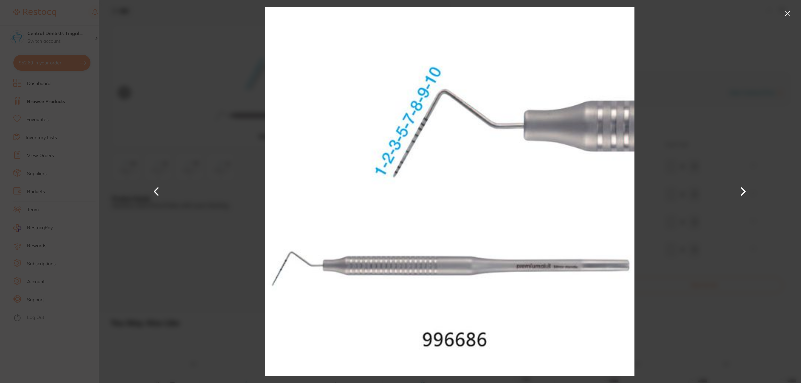
click at [691, 236] on div at bounding box center [450, 191] width 702 height 383
click at [786, 12] on button at bounding box center [787, 13] width 11 height 11
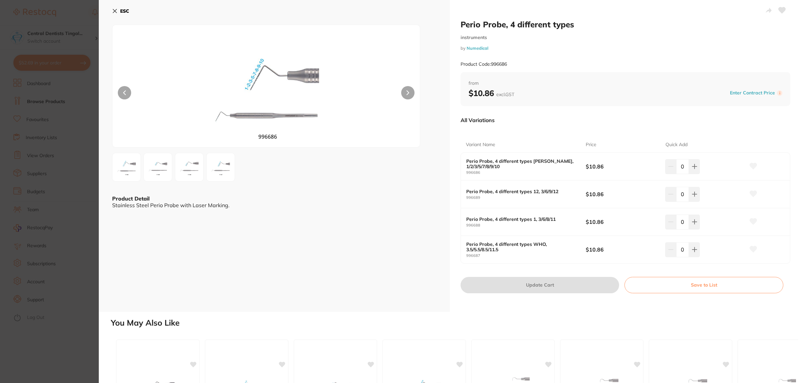
click at [134, 166] on img at bounding box center [126, 167] width 24 height 24
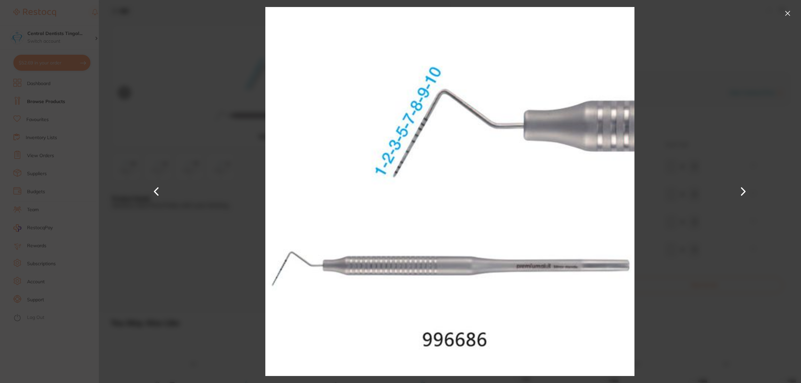
drag, startPoint x: 194, startPoint y: 198, endPoint x: 196, endPoint y: 202, distance: 4.8
click at [194, 199] on div at bounding box center [450, 191] width 702 height 383
drag, startPoint x: 719, startPoint y: 147, endPoint x: 758, endPoint y: 60, distance: 94.9
click at [720, 147] on div at bounding box center [450, 191] width 702 height 383
click at [788, 12] on button at bounding box center [787, 13] width 11 height 11
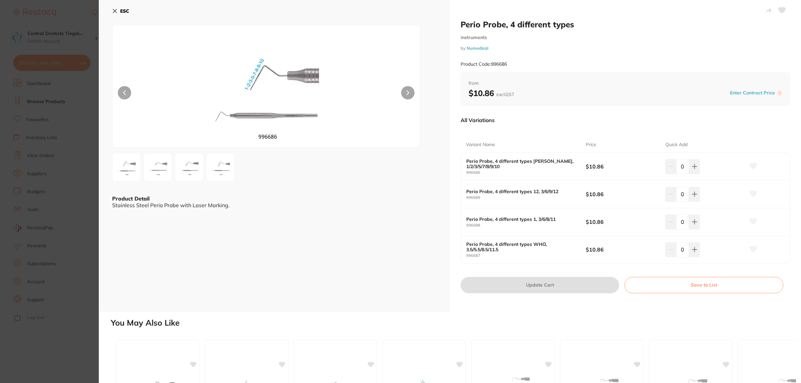
click at [223, 171] on img at bounding box center [221, 167] width 24 height 24
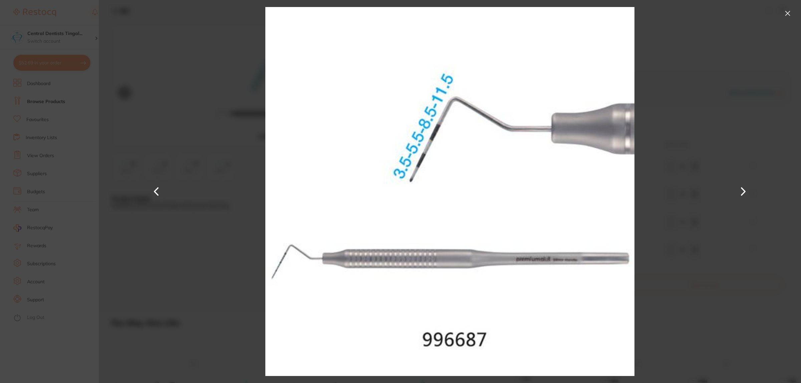
click at [786, 12] on button at bounding box center [787, 13] width 11 height 11
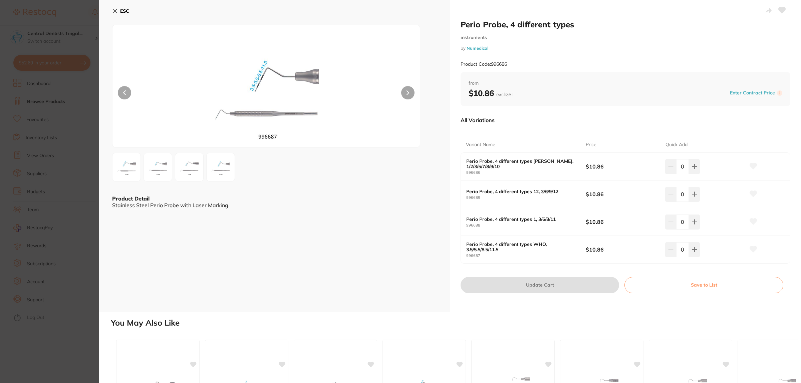
click at [158, 168] on img at bounding box center [158, 167] width 24 height 24
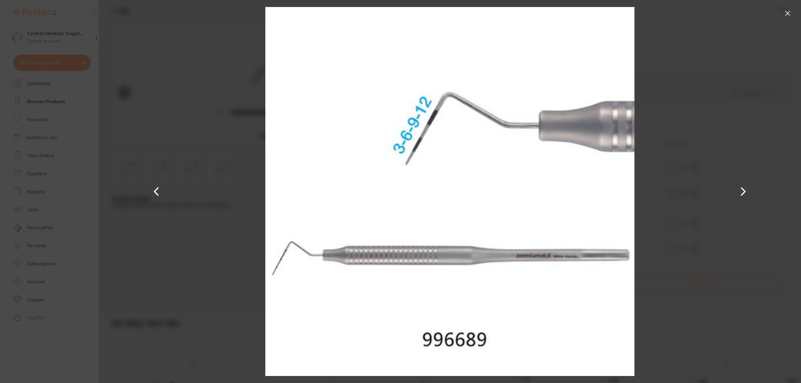
drag, startPoint x: 783, startPoint y: 14, endPoint x: 749, endPoint y: 31, distance: 37.9
click at [784, 14] on button at bounding box center [787, 13] width 11 height 11
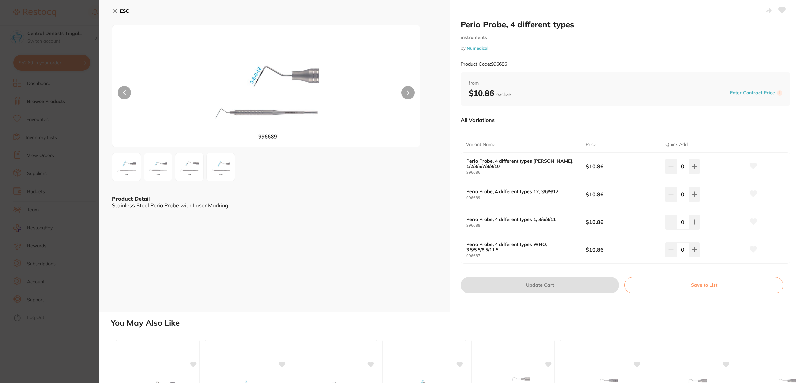
click at [185, 164] on img at bounding box center [189, 167] width 24 height 24
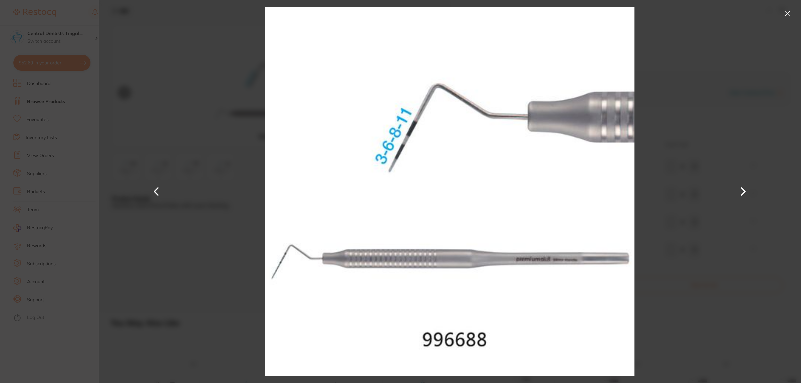
click at [783, 12] on button at bounding box center [787, 13] width 11 height 11
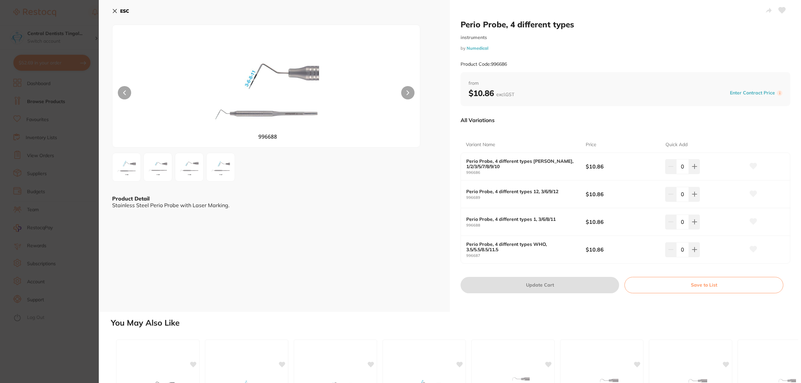
click at [118, 169] on img at bounding box center [126, 167] width 24 height 24
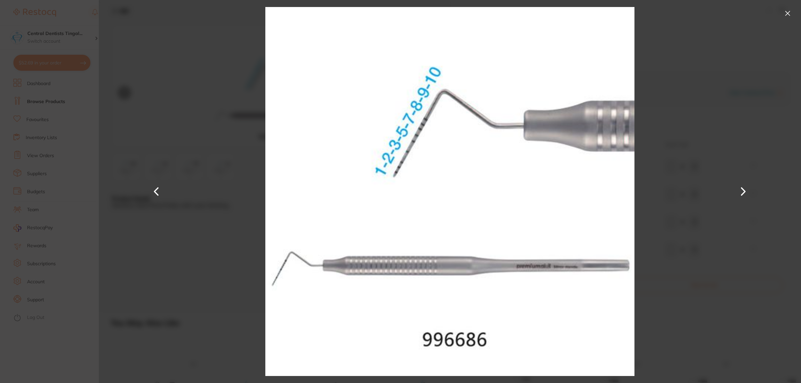
click at [785, 14] on button at bounding box center [787, 13] width 11 height 11
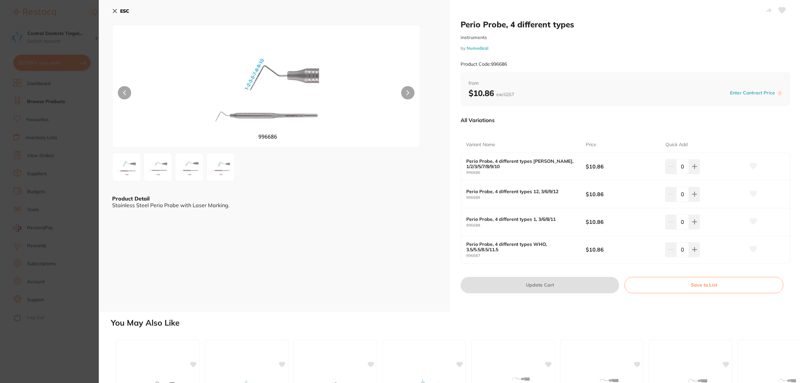
click at [220, 266] on div "ESC Product Detail Stainless Steel Perio Probe with Laser Marking." at bounding box center [274, 156] width 351 height 312
click at [157, 166] on img at bounding box center [158, 167] width 24 height 24
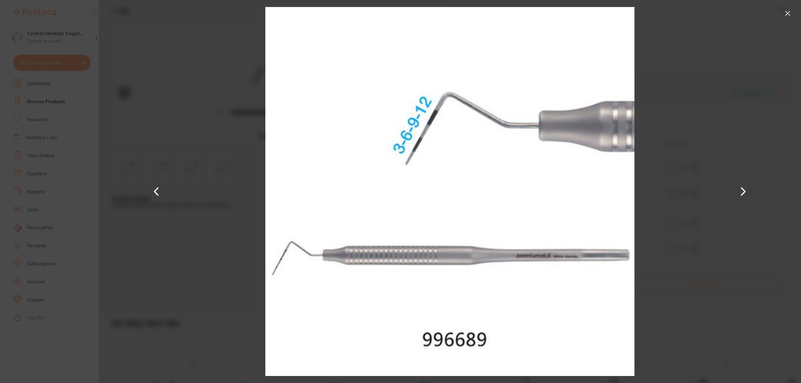
click at [186, 169] on div at bounding box center [450, 191] width 702 height 383
click at [789, 14] on button at bounding box center [787, 13] width 11 height 11
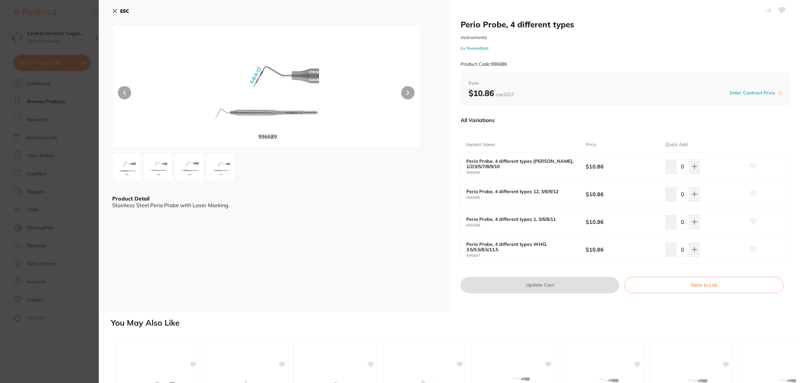
click at [411, 92] on button at bounding box center [407, 92] width 13 height 13
click at [409, 92] on button at bounding box center [407, 92] width 13 height 13
click at [77, 172] on section "Perio Probe, 4 different types instruments by Numedical Product Code: 996686 ES…" at bounding box center [400, 191] width 801 height 383
